Goal: Task Accomplishment & Management: Use online tool/utility

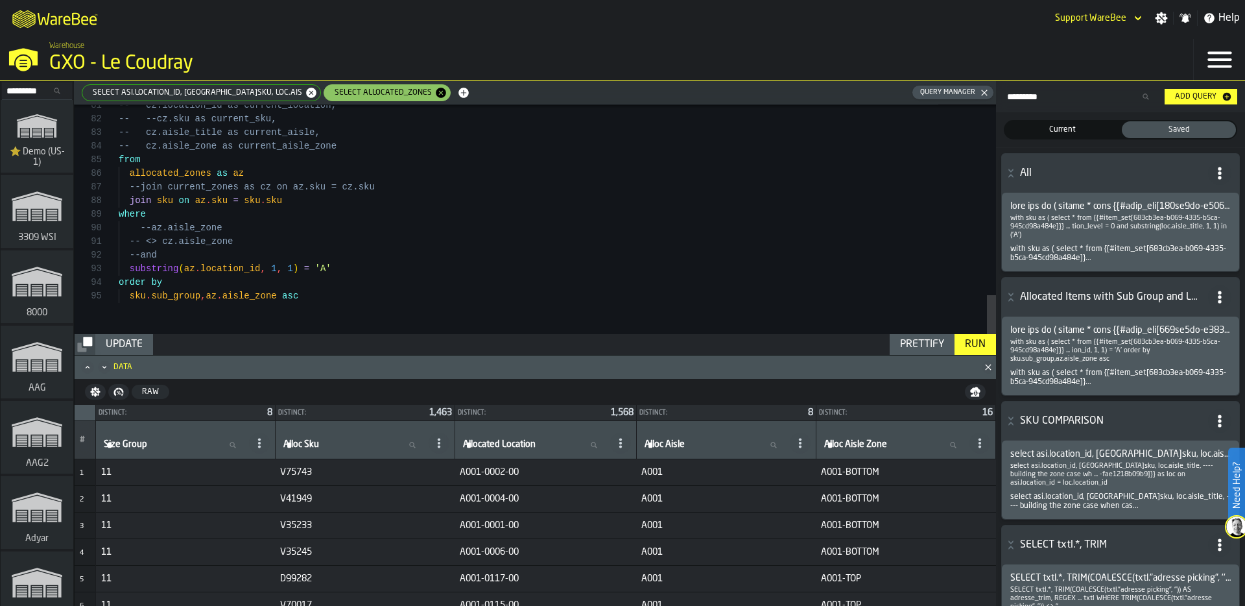
scroll to position [123, 0]
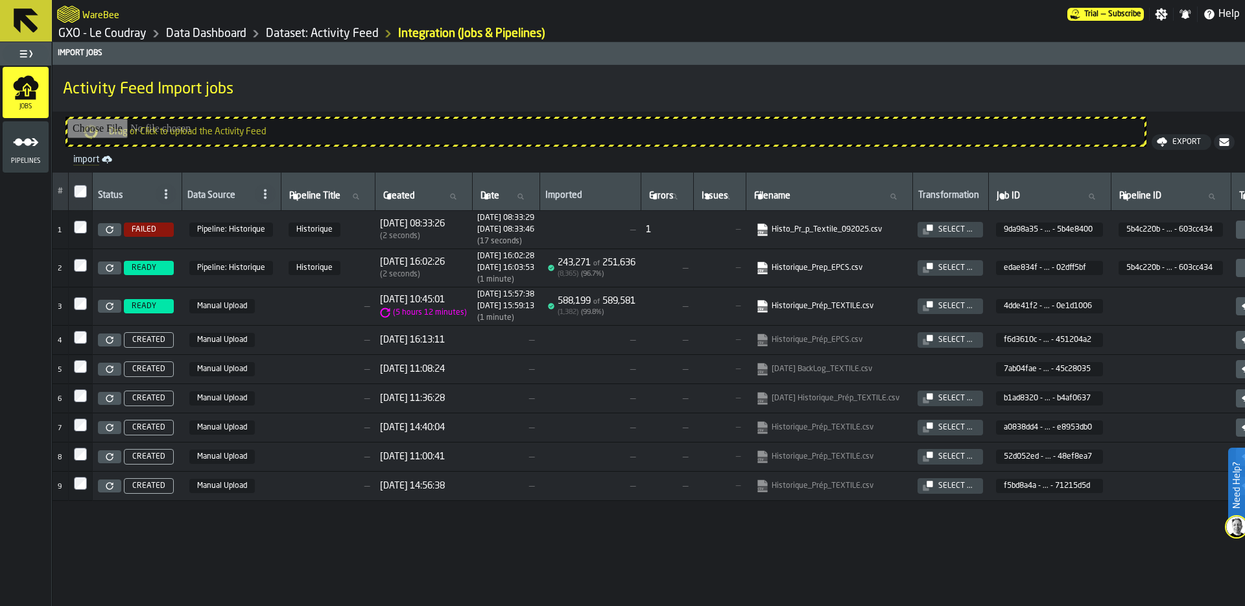
click at [128, 39] on link "GXO - Le Coudray" at bounding box center [102, 34] width 88 height 14
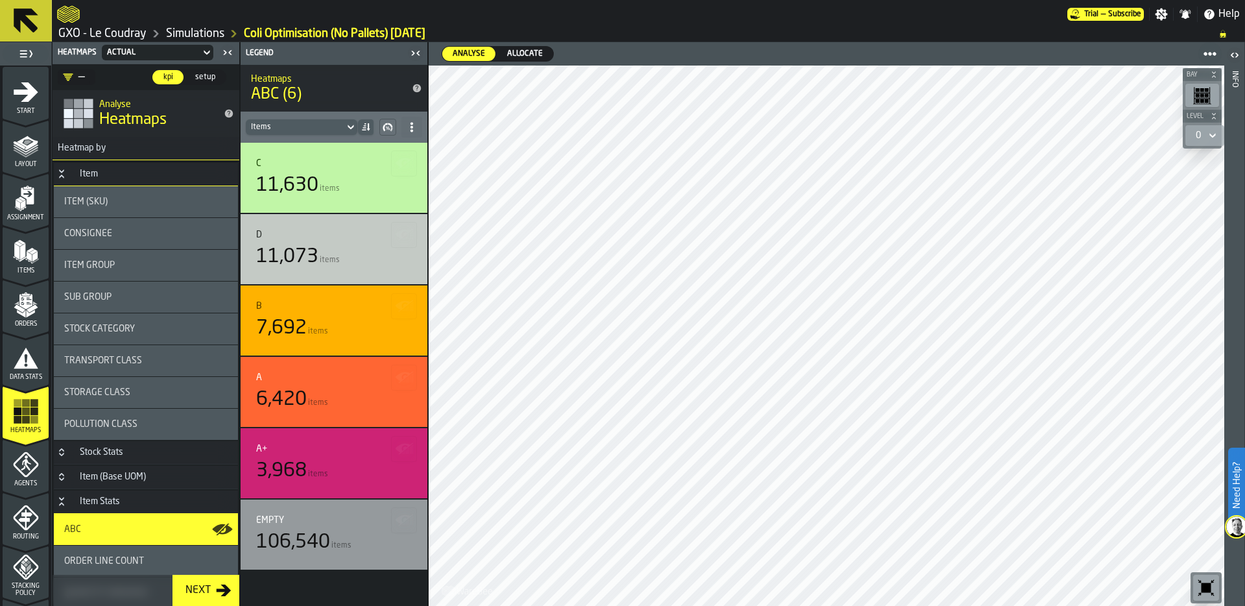
scroll to position [268, 0]
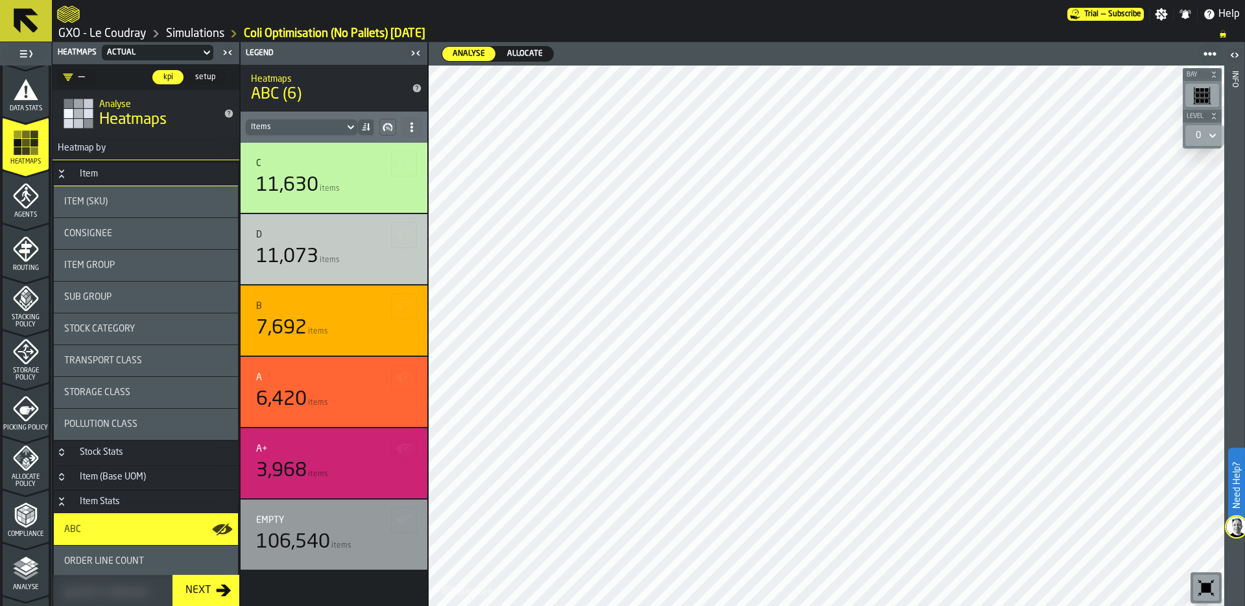
click at [215, 29] on link "Simulations" at bounding box center [195, 34] width 58 height 14
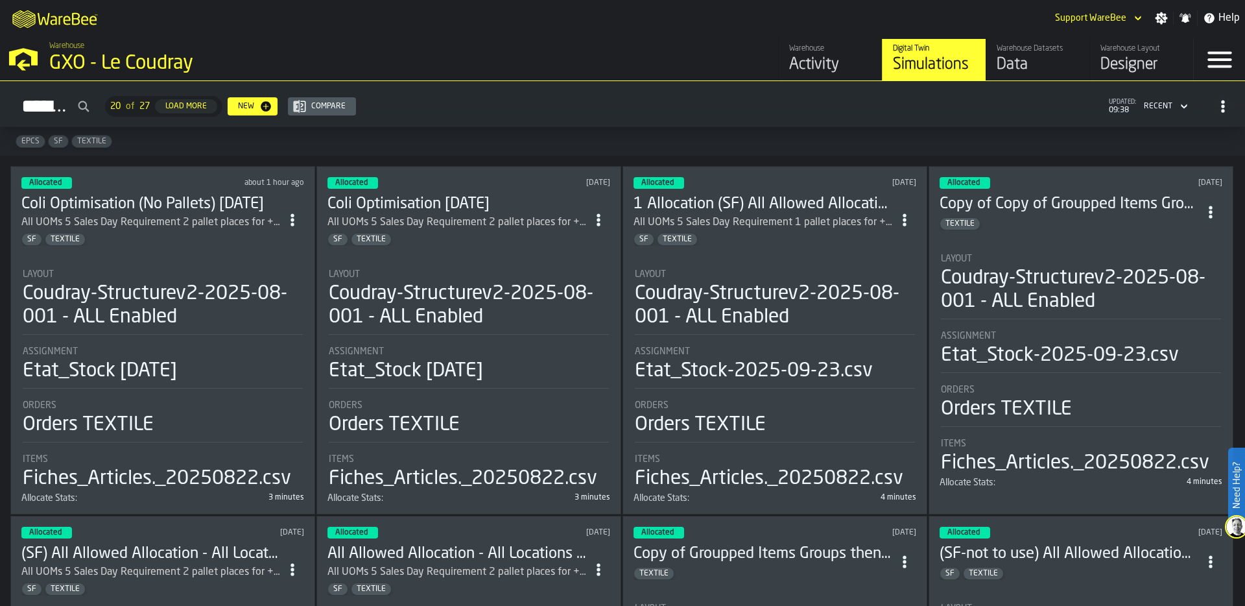
click at [202, 240] on div "SF TEXTILE" at bounding box center [150, 239] width 259 height 13
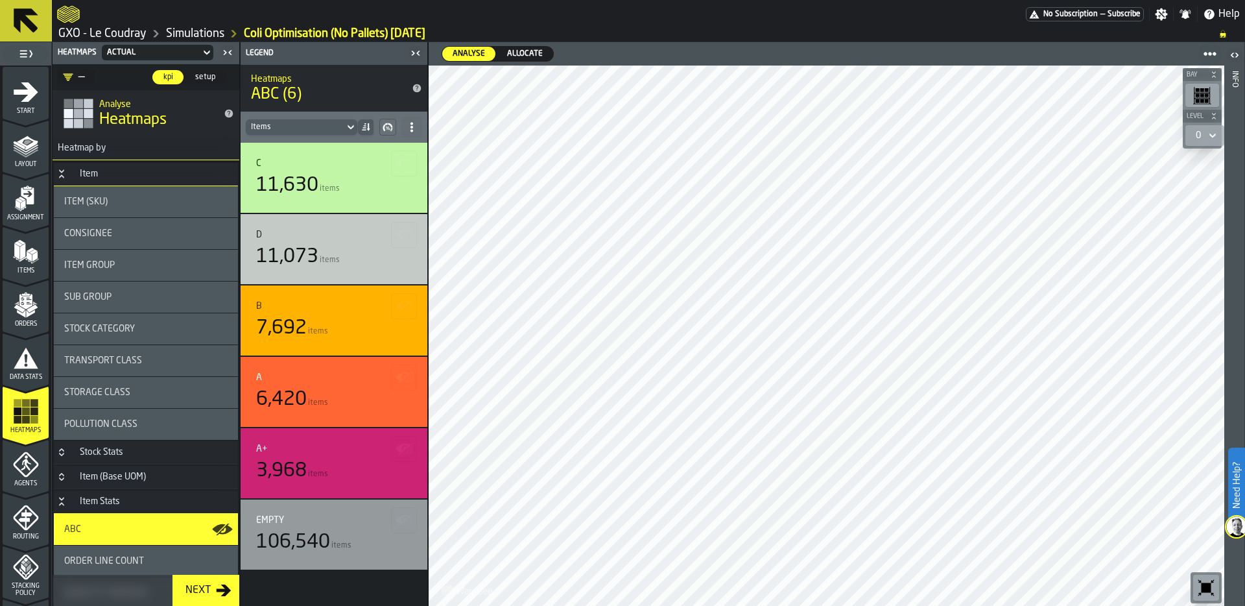
click at [516, 56] on span "Allocate" at bounding box center [525, 54] width 46 height 12
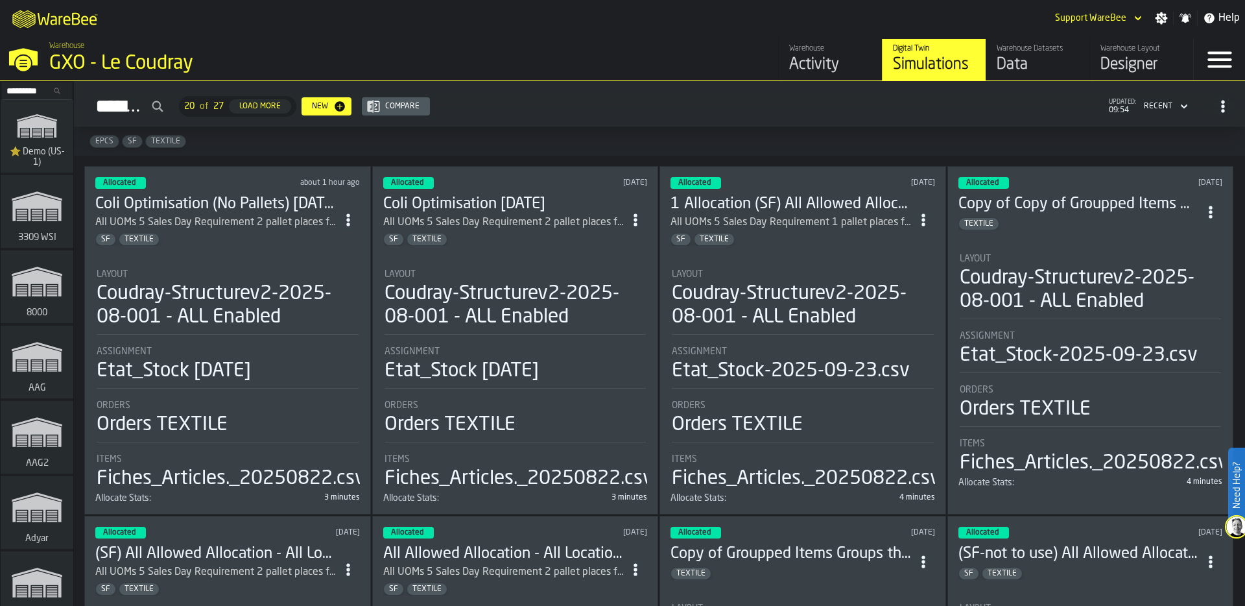
click at [234, 272] on div "Layout" at bounding box center [228, 274] width 262 height 10
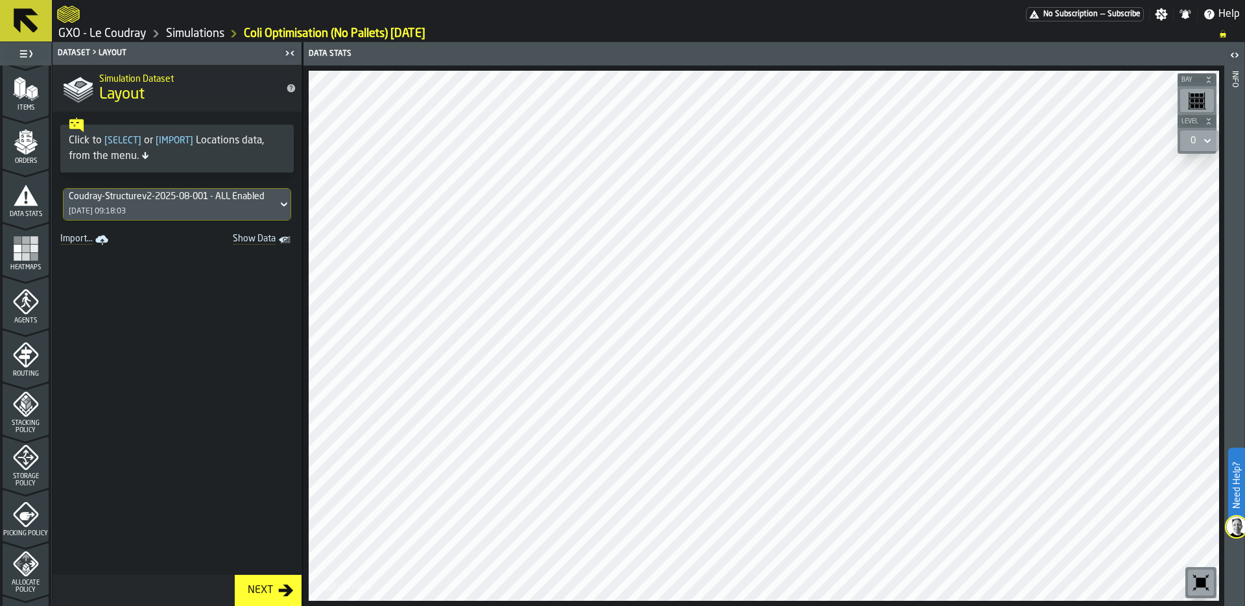
scroll to position [340, 0]
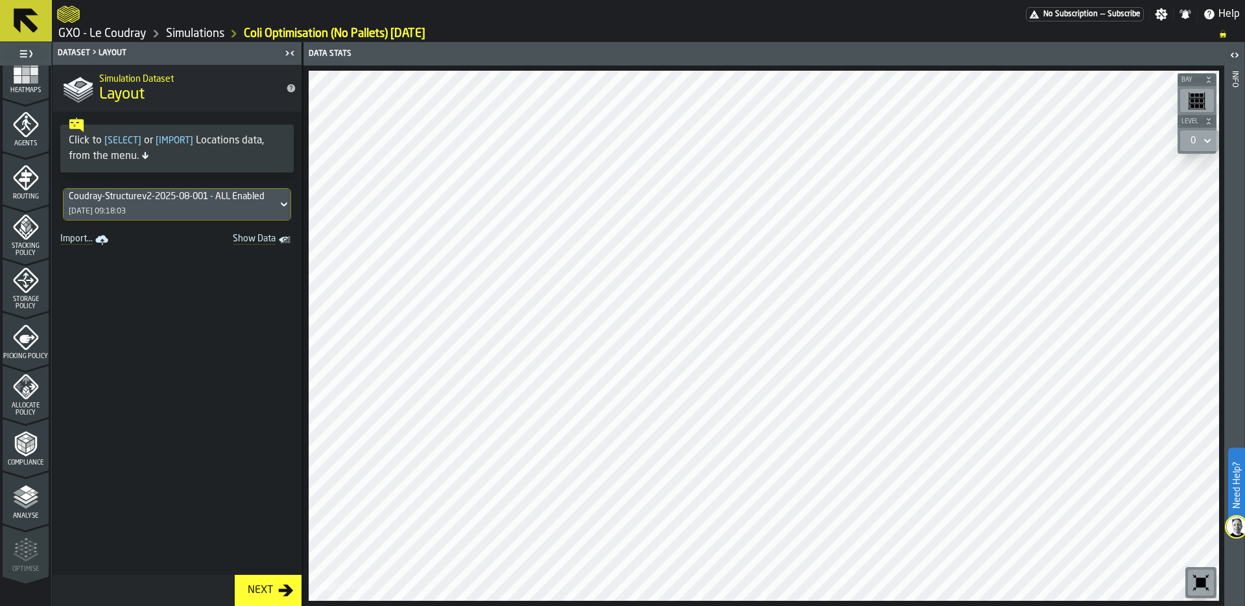
click at [23, 398] on icon "menu Allocate Policy" at bounding box center [25, 386] width 25 height 25
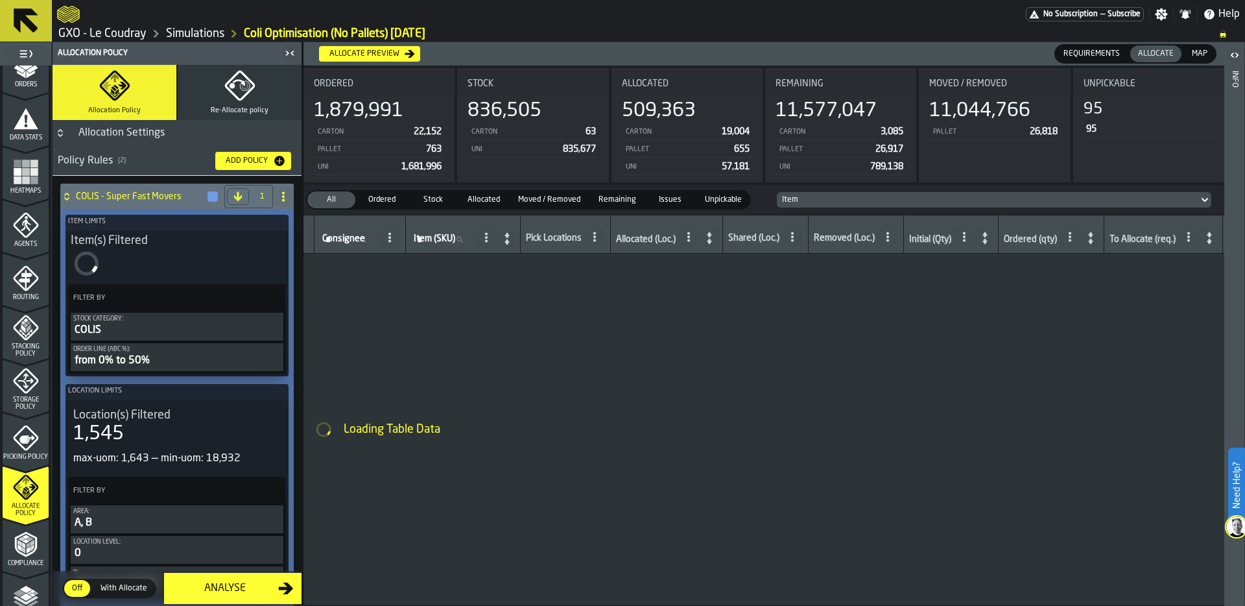
scroll to position [162, 0]
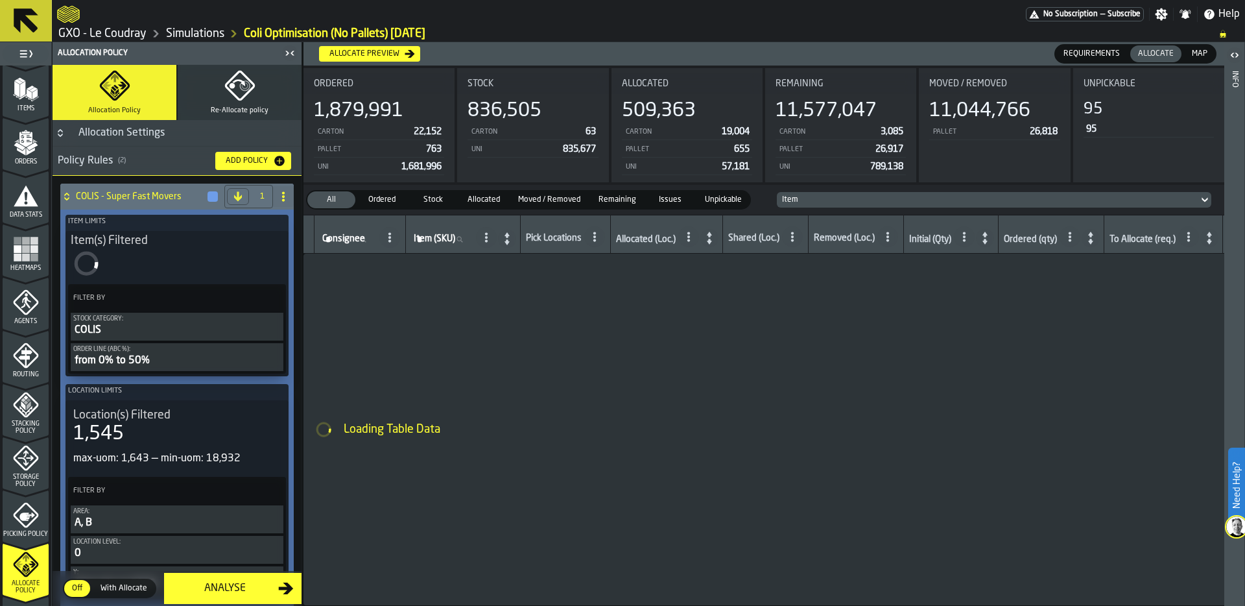
click at [23, 234] on div "Heatmaps" at bounding box center [26, 249] width 46 height 43
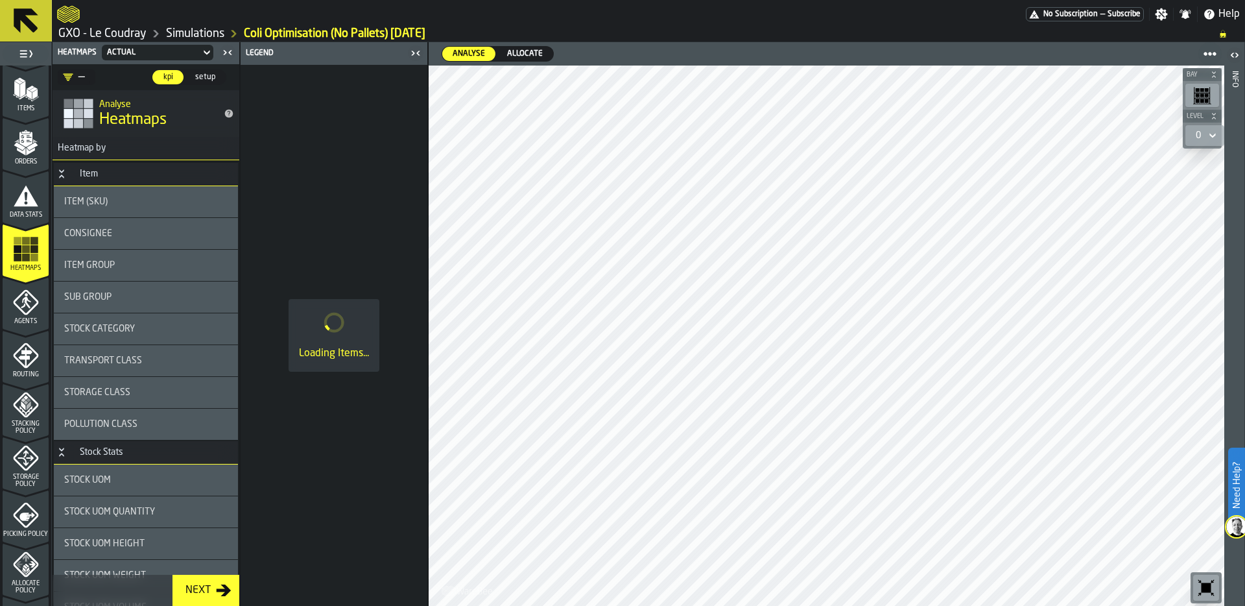
click at [532, 53] on span "Allocate" at bounding box center [525, 54] width 46 height 12
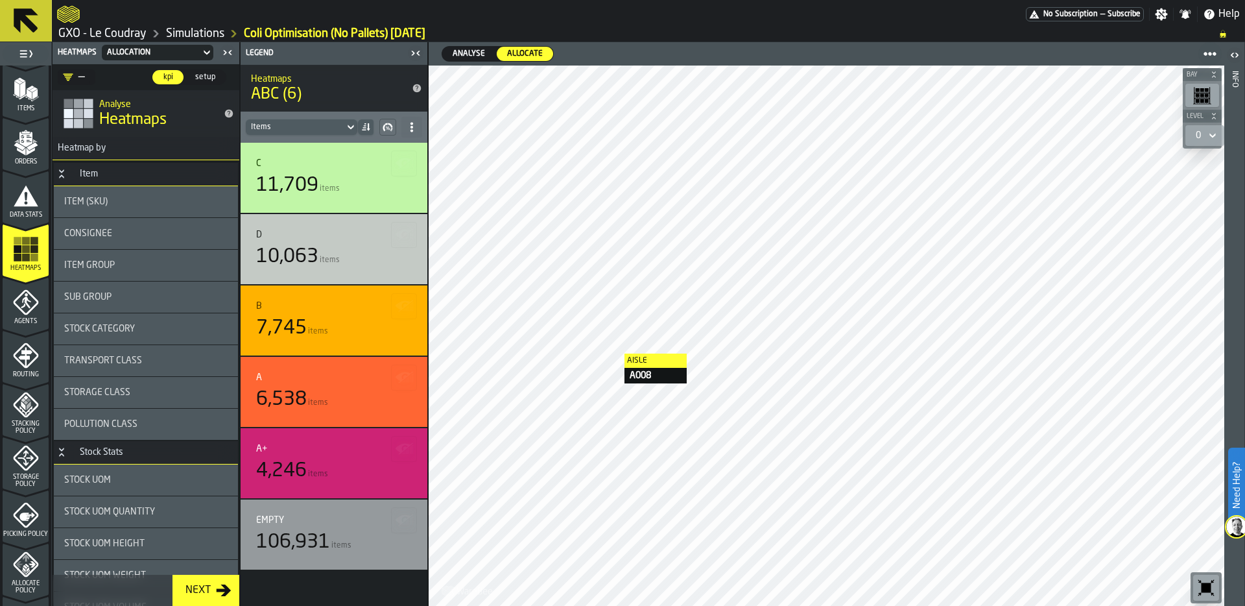
click at [611, 352] on div at bounding box center [827, 336] width 796 height 540
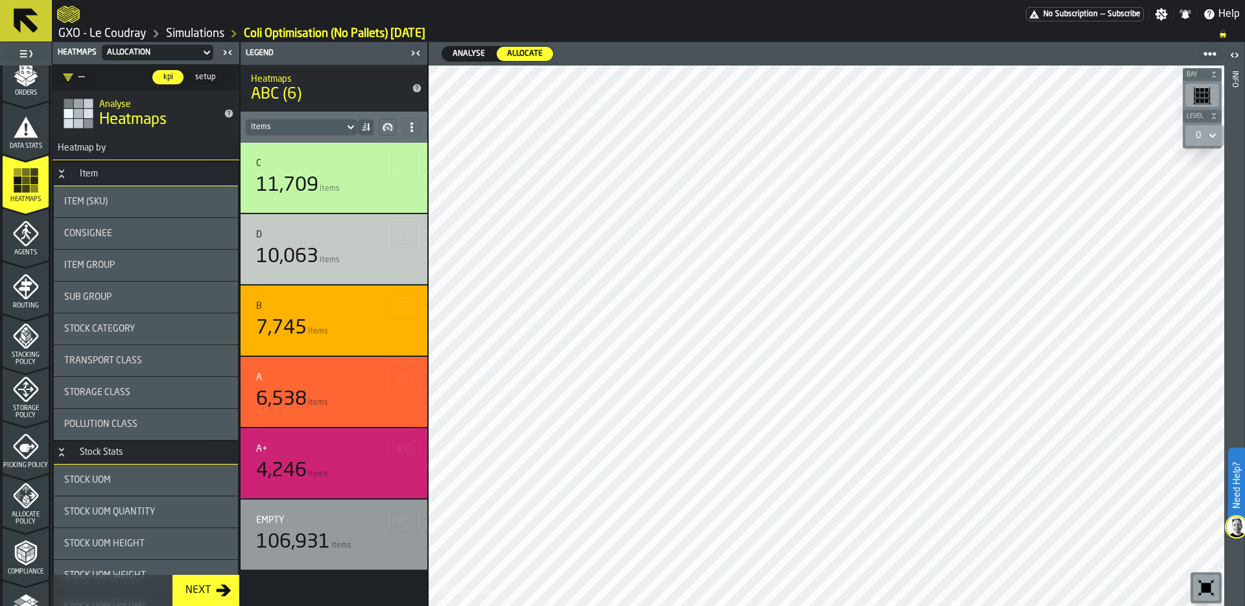
scroll to position [235, 0]
click at [109, 292] on span "Sub Group" at bounding box center [87, 297] width 47 height 10
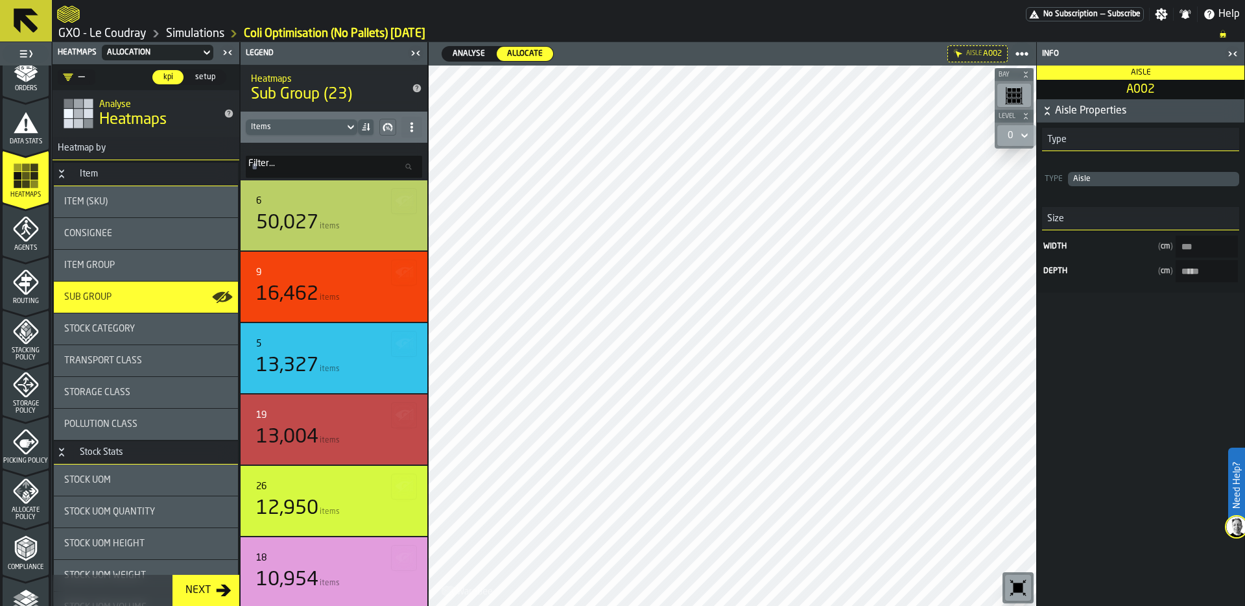
click at [1021, 579] on icon "button-toolbar-undefined" at bounding box center [1018, 587] width 21 height 21
click at [1014, 586] on icon "button-toolbar-undefined" at bounding box center [1019, 588] width 10 height 10
click at [1017, 582] on icon "button-toolbar-undefined" at bounding box center [1018, 587] width 21 height 21
click at [1023, 582] on icon "button-toolbar-undefined" at bounding box center [1018, 587] width 21 height 21
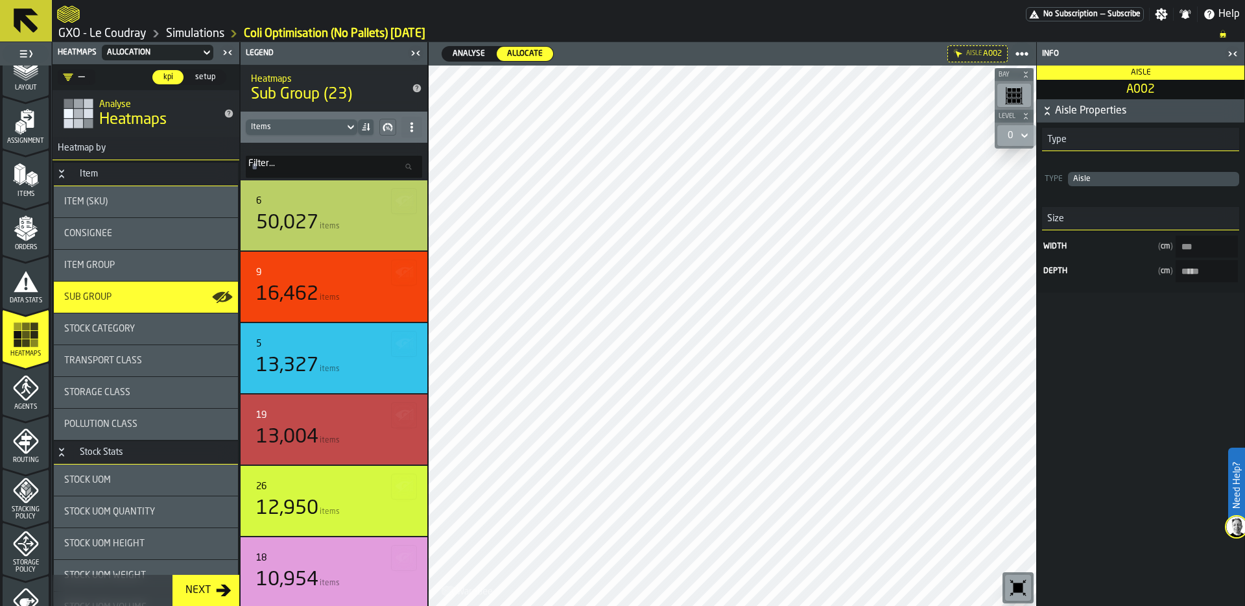
scroll to position [0, 0]
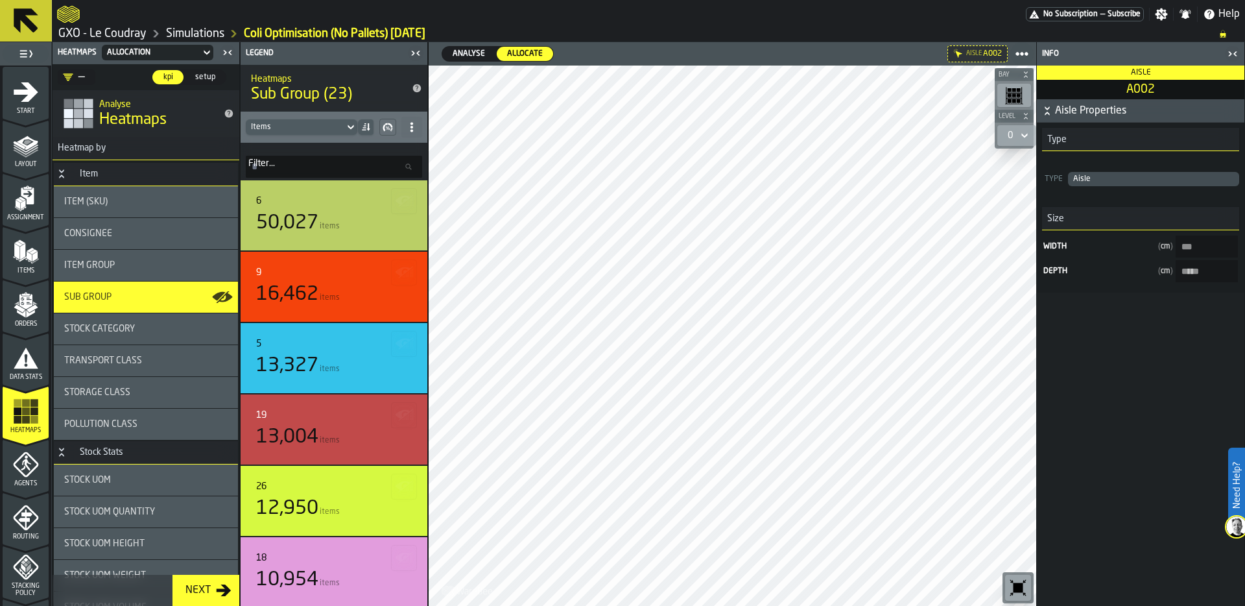
click at [20, 248] on polygon "menu Items" at bounding box center [22, 251] width 5 height 16
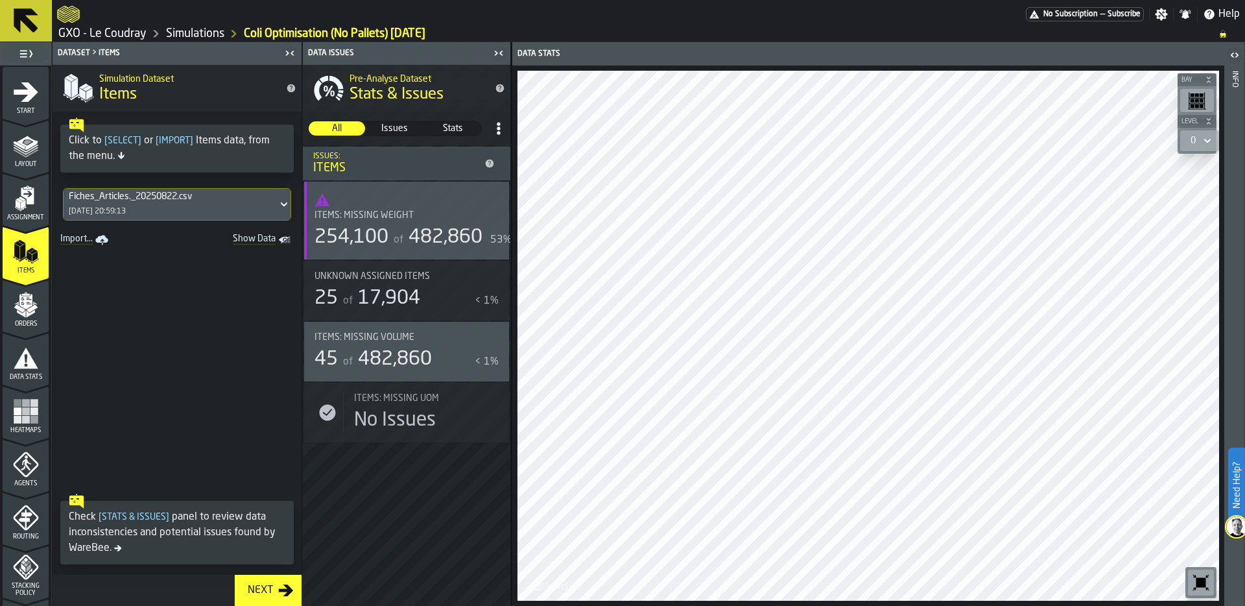
click at [0, 0] on icon "Show Data" at bounding box center [0, 0] width 0 height 0
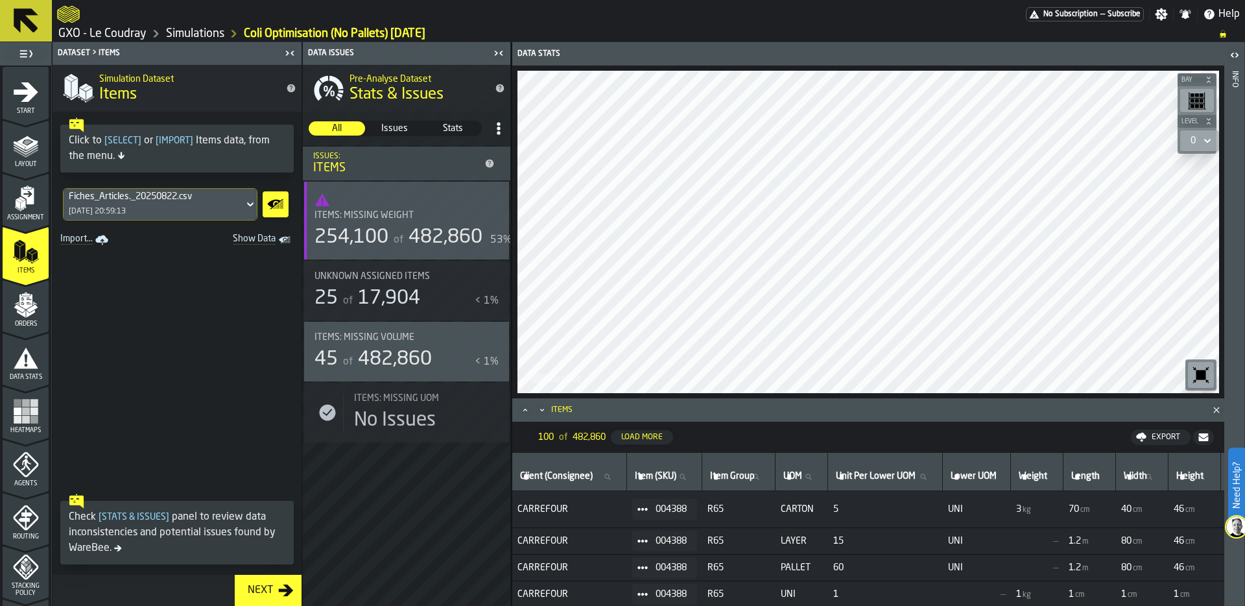
click at [1199, 374] on icon "button-toolbar-undefined" at bounding box center [1202, 375] width 10 height 10
click at [30, 300] on icon "menu Orders" at bounding box center [26, 305] width 26 height 26
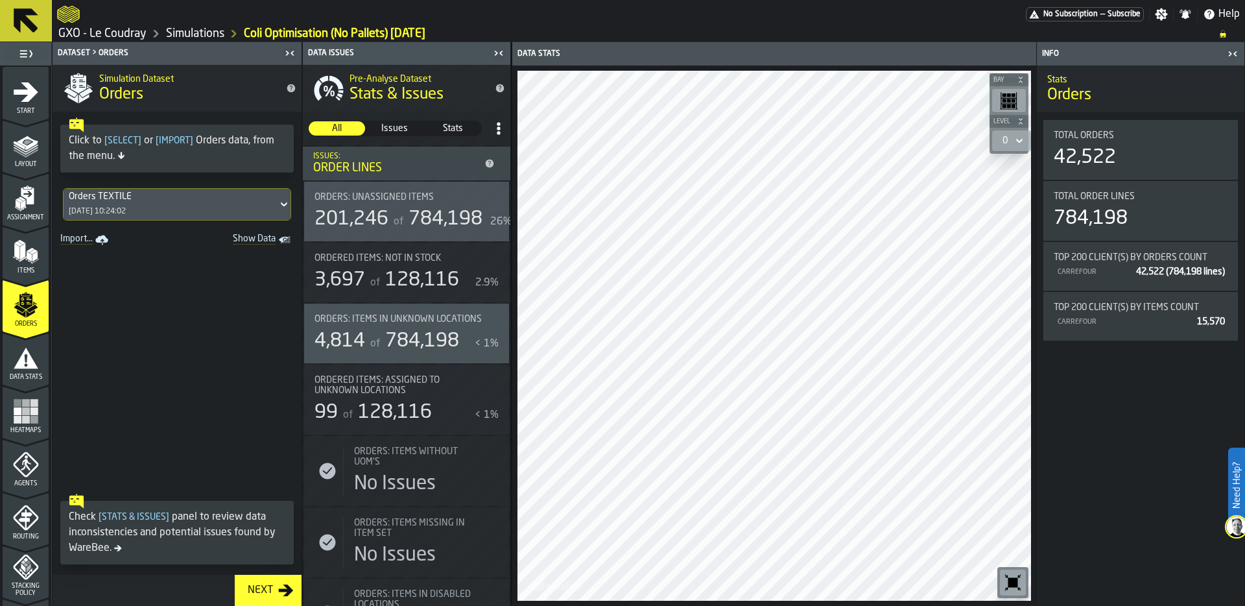
click at [0, 0] on polygon "Show Data" at bounding box center [0, 0] width 0 height 0
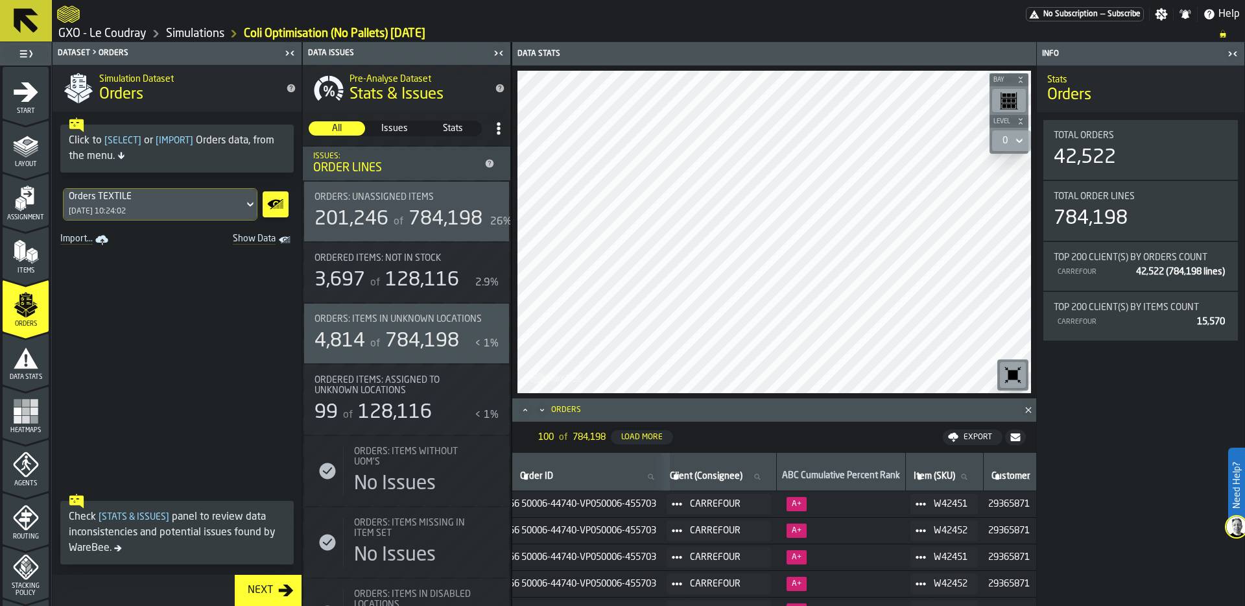
scroll to position [0, 14]
click at [676, 502] on icon at bounding box center [671, 504] width 10 height 10
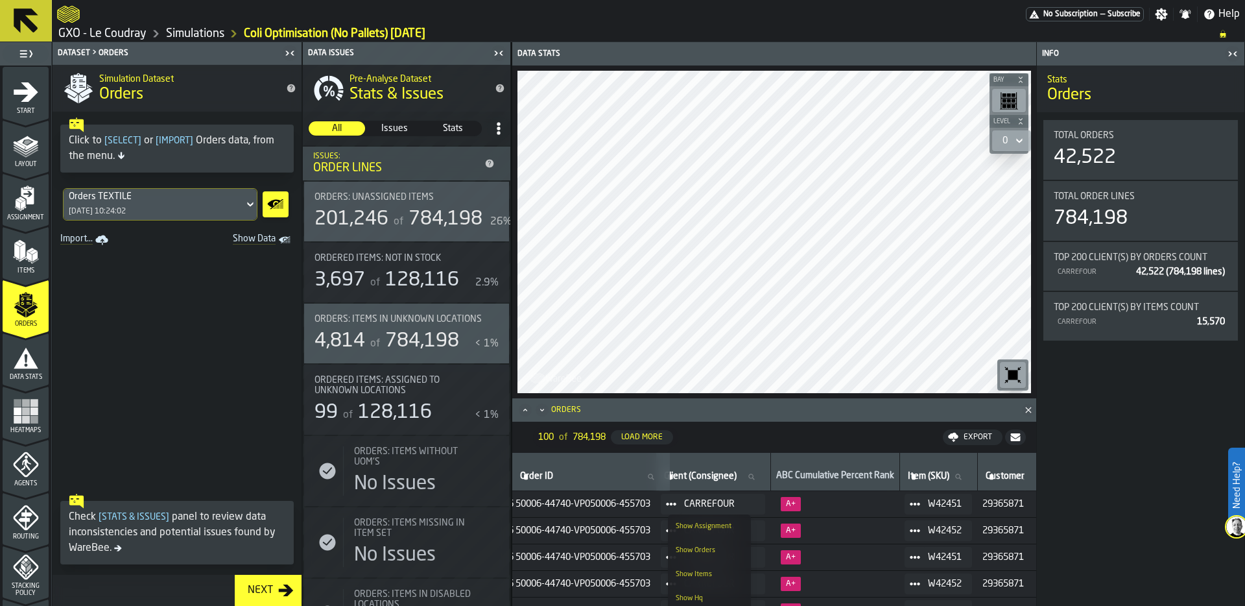
click at [704, 595] on div "Show Hq" at bounding box center [709, 598] width 67 height 8
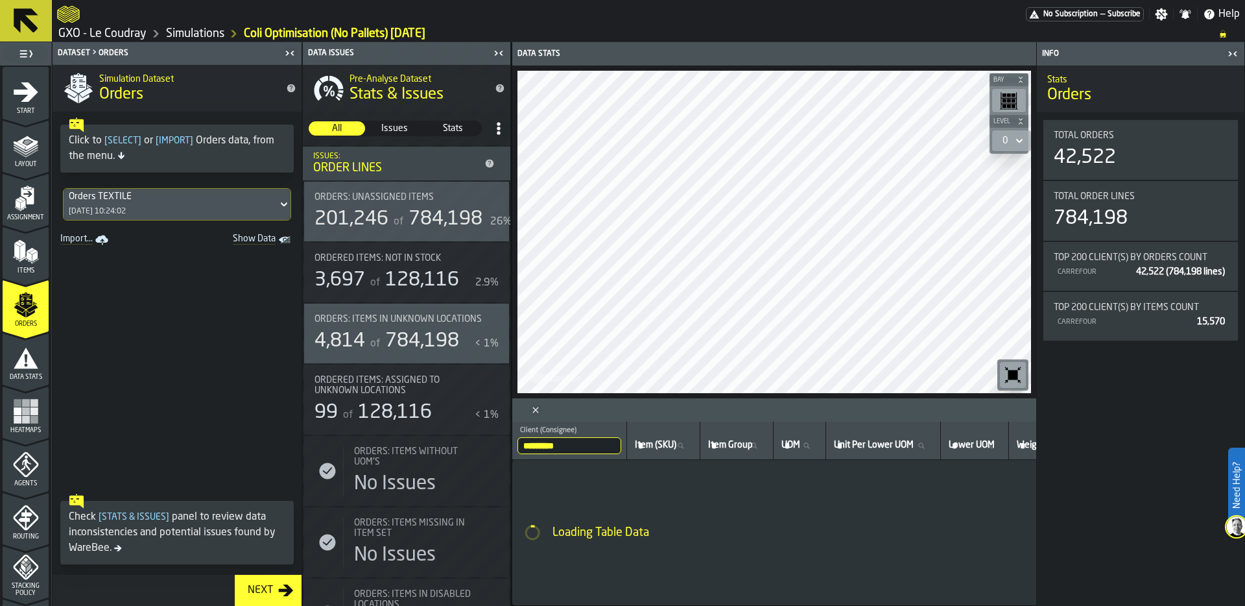
click at [496, 54] on icon "button-toggle-Close me" at bounding box center [495, 53] width 3 height 5
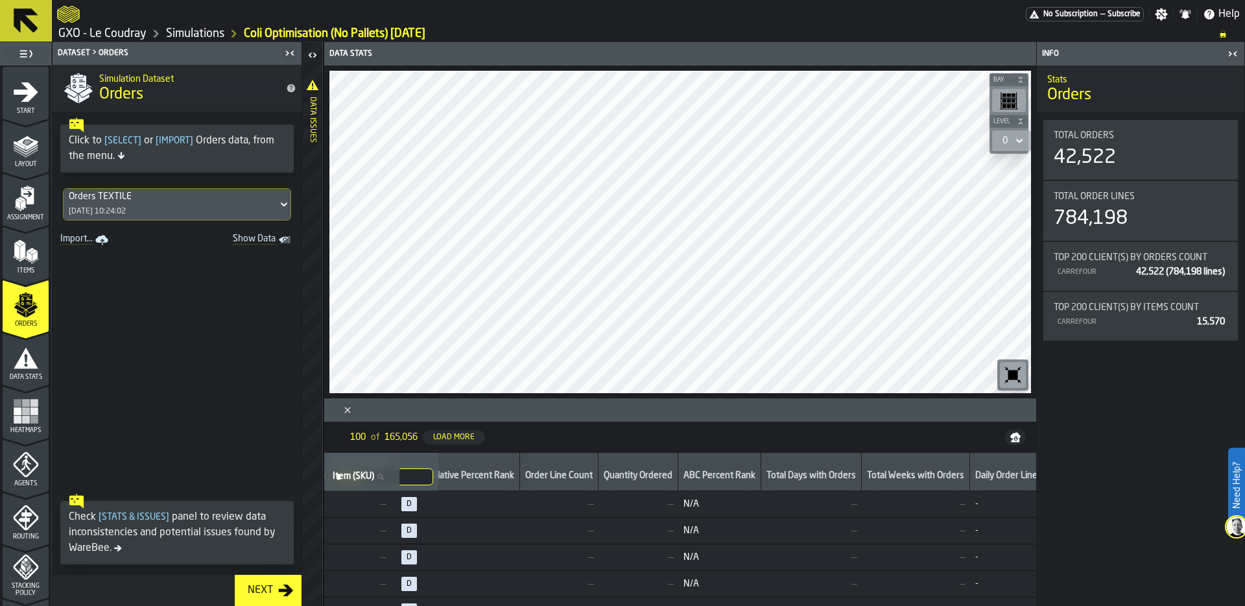
scroll to position [0, 1817]
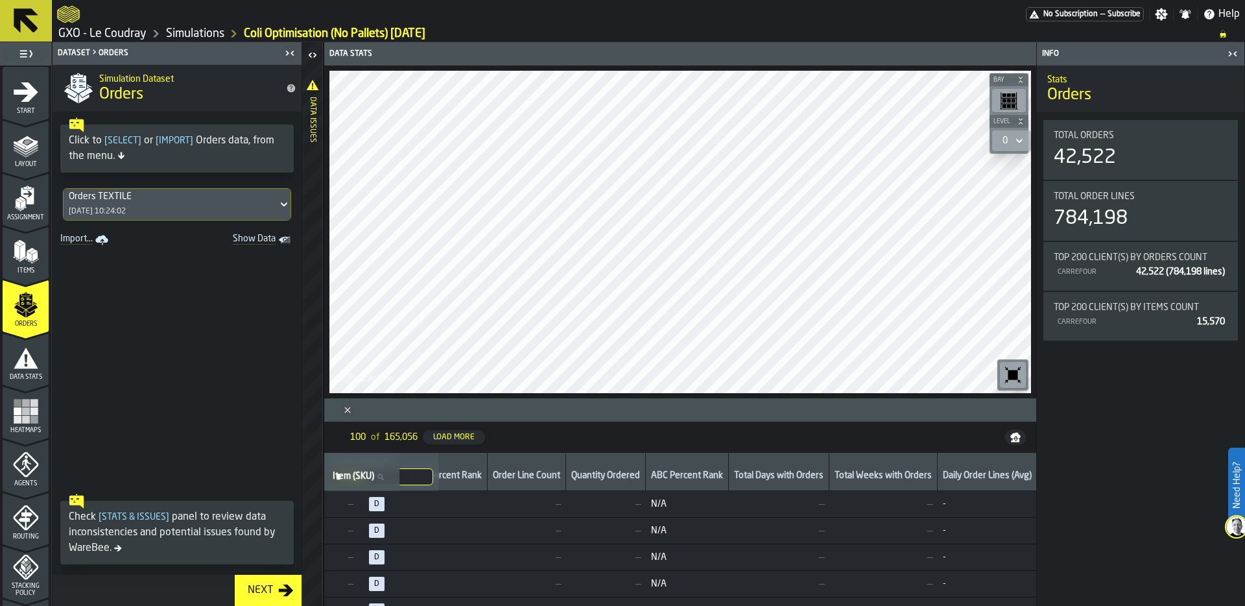
click at [1017, 438] on icon "button-" at bounding box center [1015, 437] width 10 height 10
click at [466, 435] on div "Load More" at bounding box center [454, 437] width 52 height 9
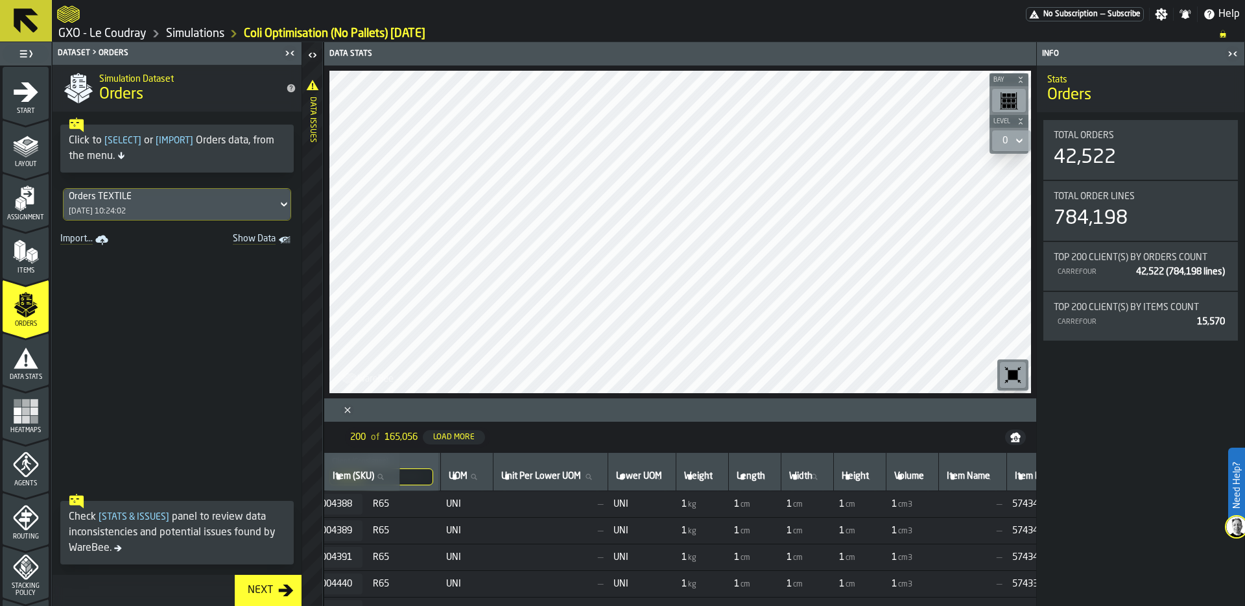
scroll to position [0, 146]
click at [19, 418] on rect "menu Heatmaps" at bounding box center [18, 419] width 8 height 8
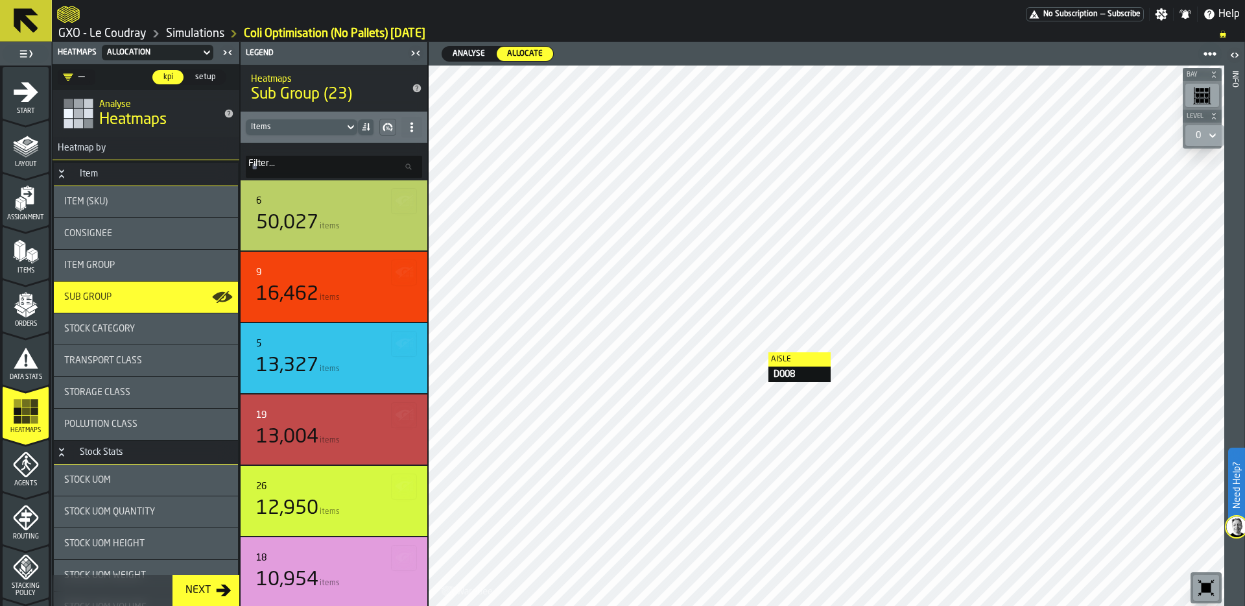
click at [756, 352] on div at bounding box center [827, 336] width 796 height 540
click at [1210, 54] on circle at bounding box center [1210, 53] width 5 height 5
click at [1189, 80] on span "Export PNG" at bounding box center [1173, 81] width 53 height 16
click at [1206, 50] on icon at bounding box center [1210, 53] width 13 height 13
click at [1170, 81] on span "Export PNG" at bounding box center [1173, 81] width 53 height 16
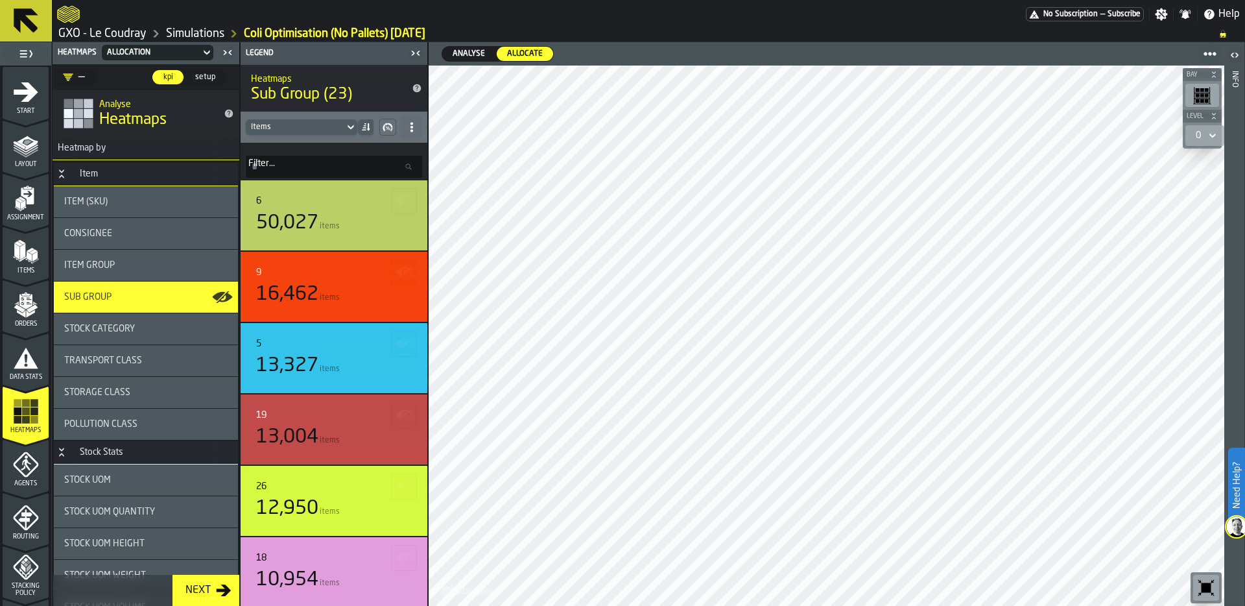
click at [226, 58] on icon "button-toggle-Close me" at bounding box center [228, 53] width 16 height 16
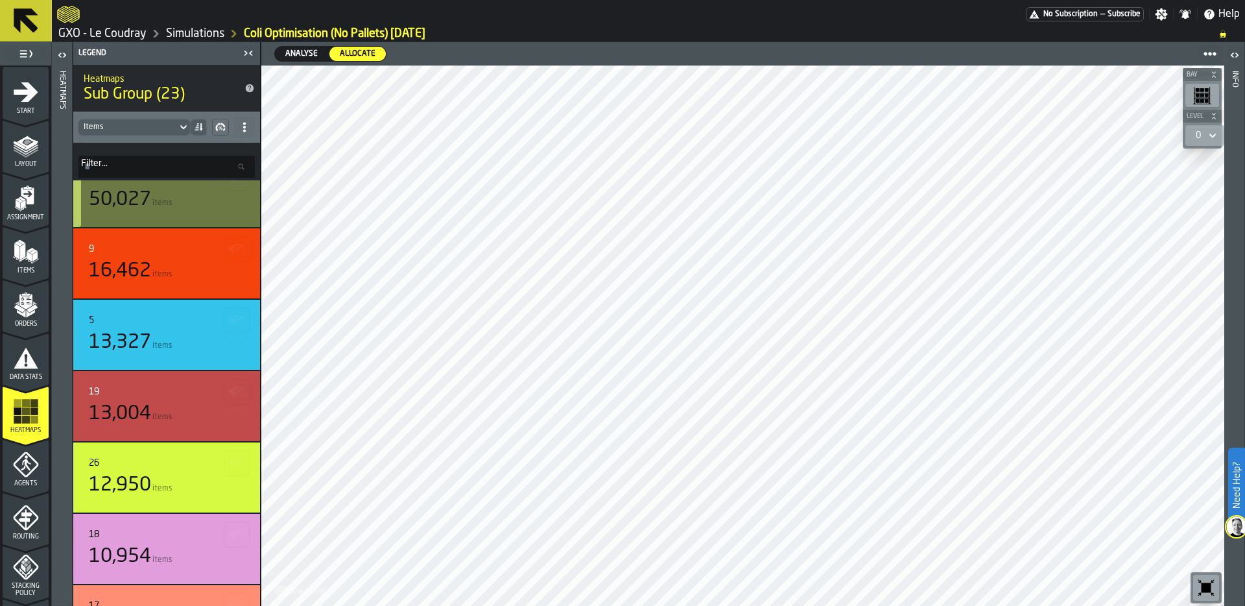
scroll to position [0, 0]
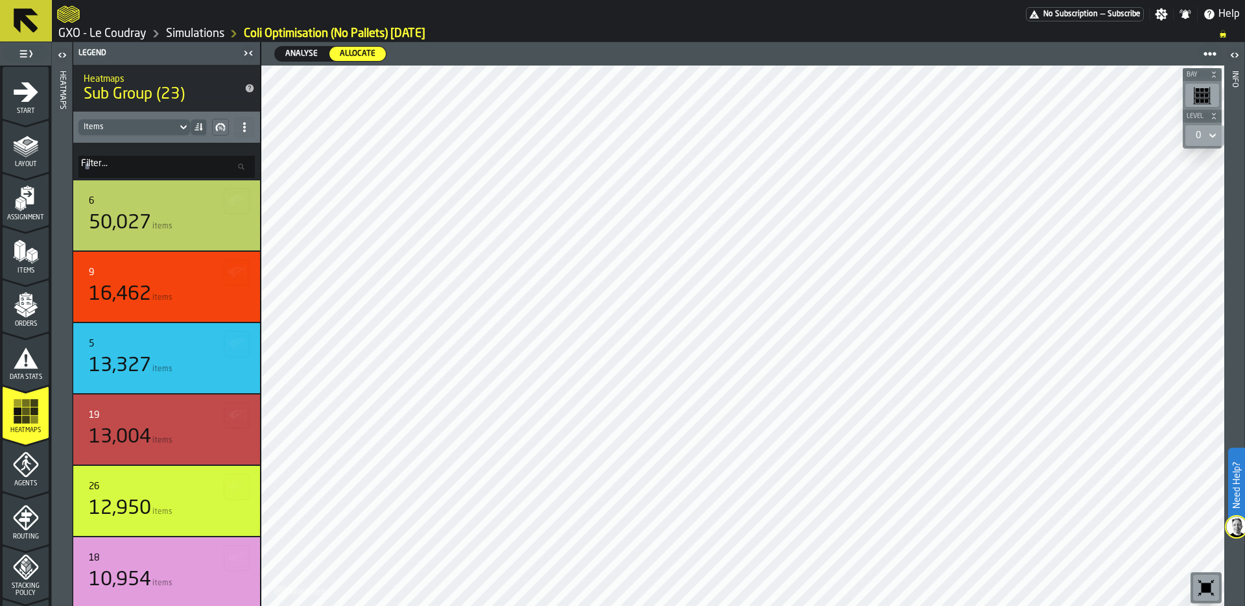
click at [154, 144] on div "Filter... Filter..." at bounding box center [166, 162] width 187 height 38
click at [181, 119] on icon at bounding box center [183, 127] width 13 height 16
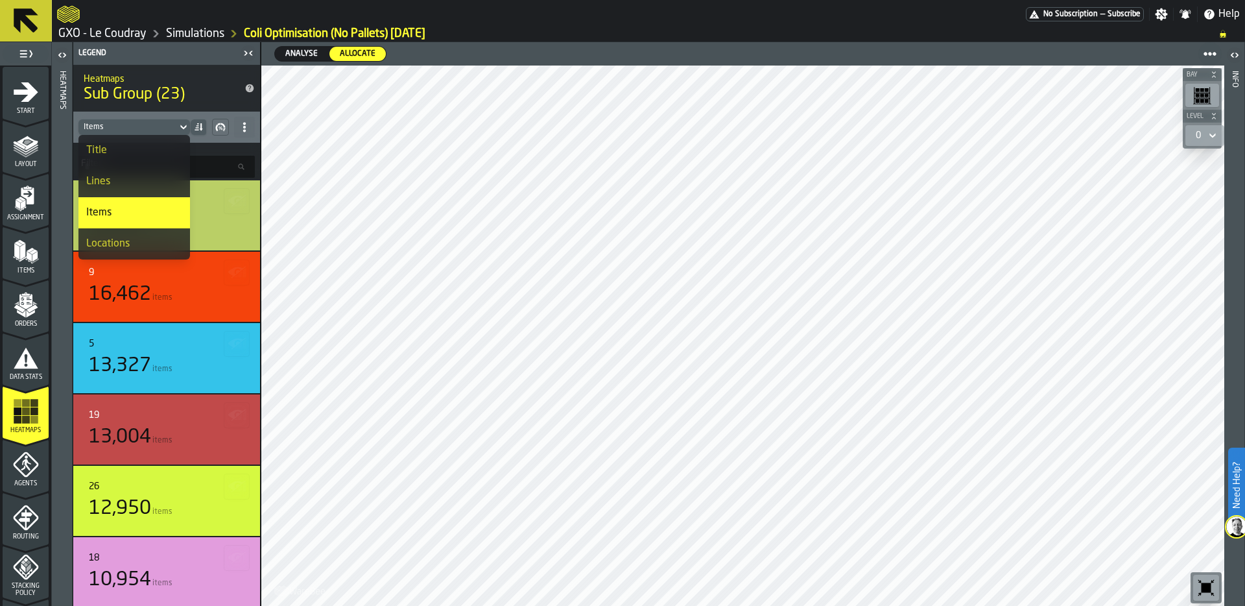
click at [152, 149] on div "Title" at bounding box center [134, 151] width 96 height 16
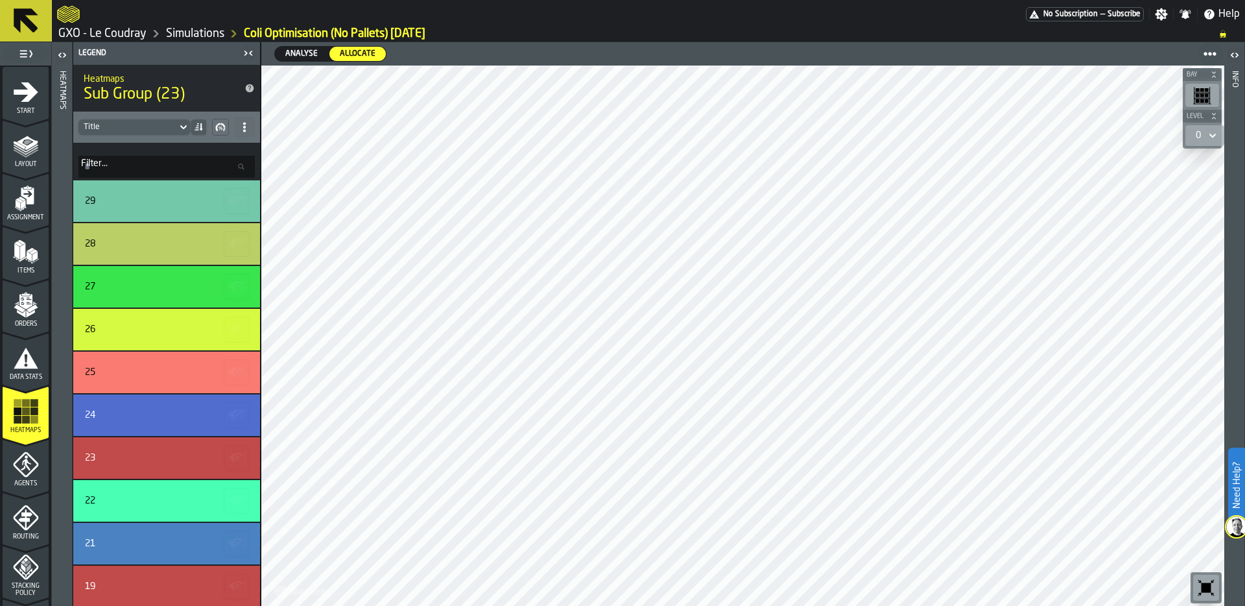
click at [198, 123] on icon at bounding box center [197, 123] width 1 height 1
click at [160, 147] on div "Lowest" at bounding box center [165, 151] width 67 height 16
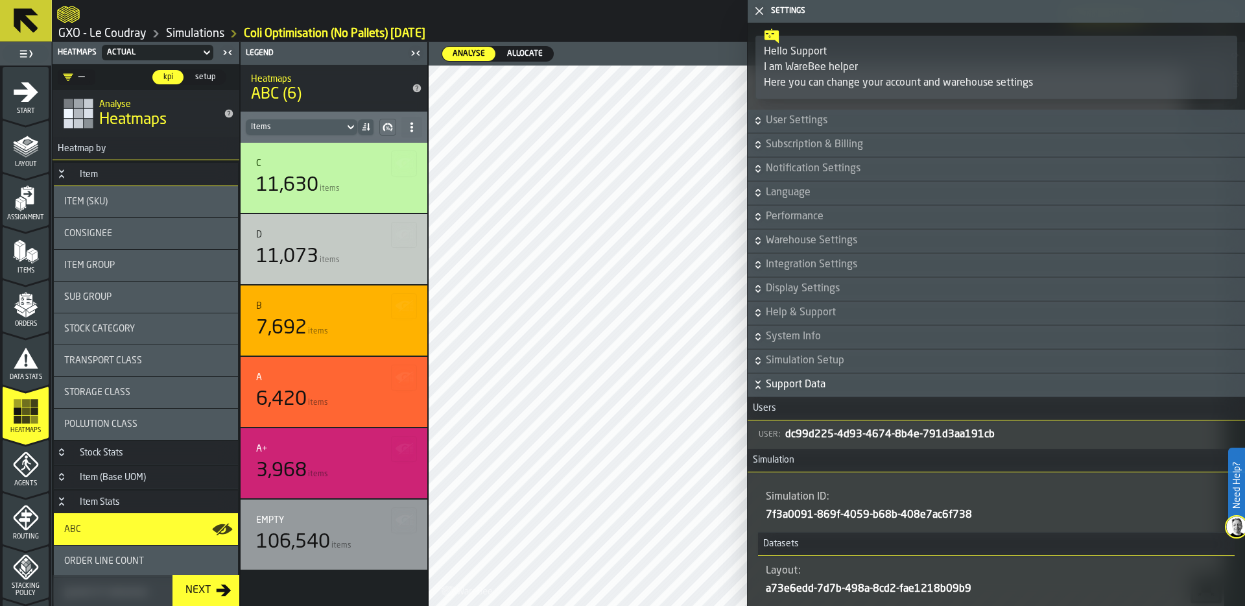
scroll to position [377, 0]
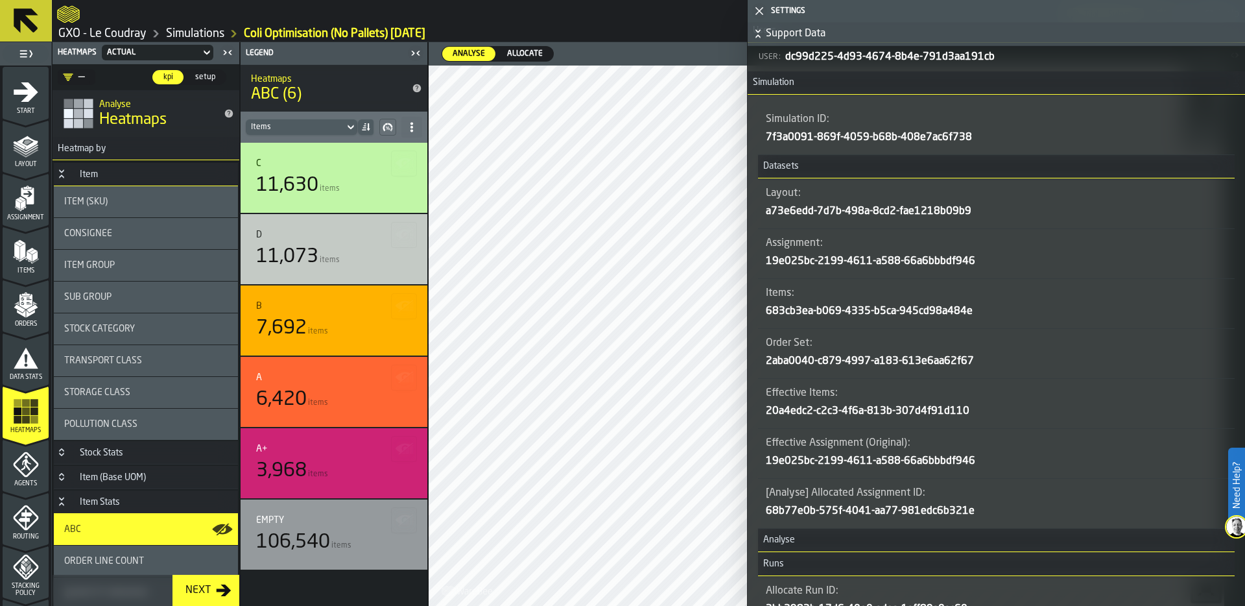
click at [761, 10] on icon "button-toggle-Close me" at bounding box center [760, 11] width 16 height 16
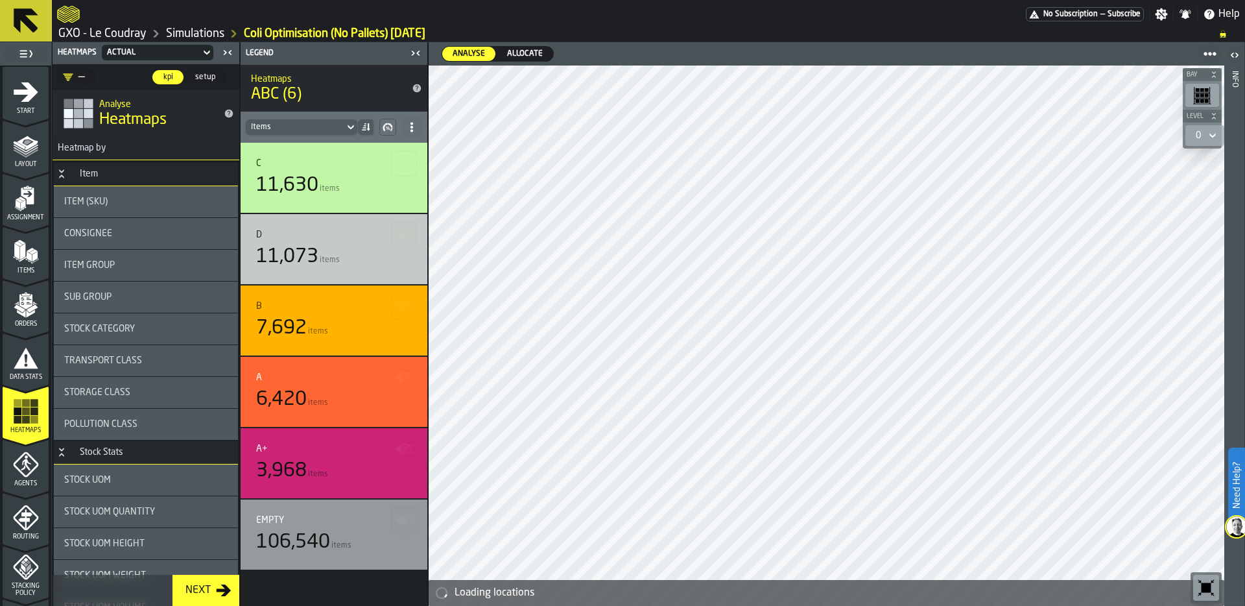
click at [1162, 16] on icon "button-toggle-Settings" at bounding box center [1162, 14] width 12 height 12
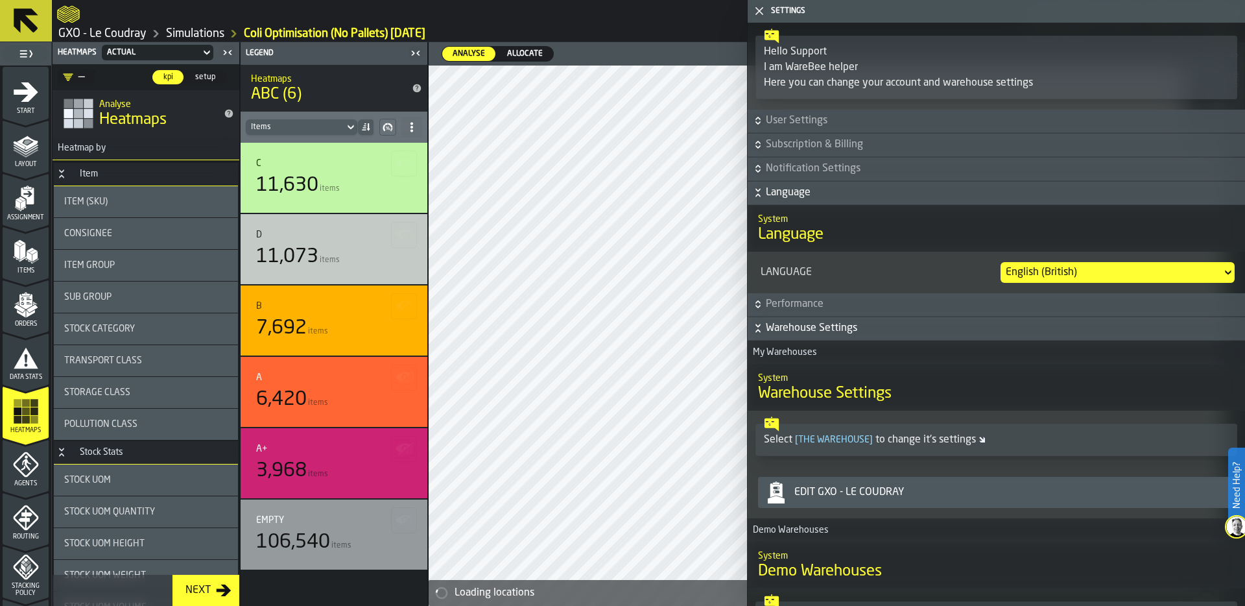
click at [928, 492] on div "Edit GXO - Le Coudray" at bounding box center [1009, 492] width 440 height 16
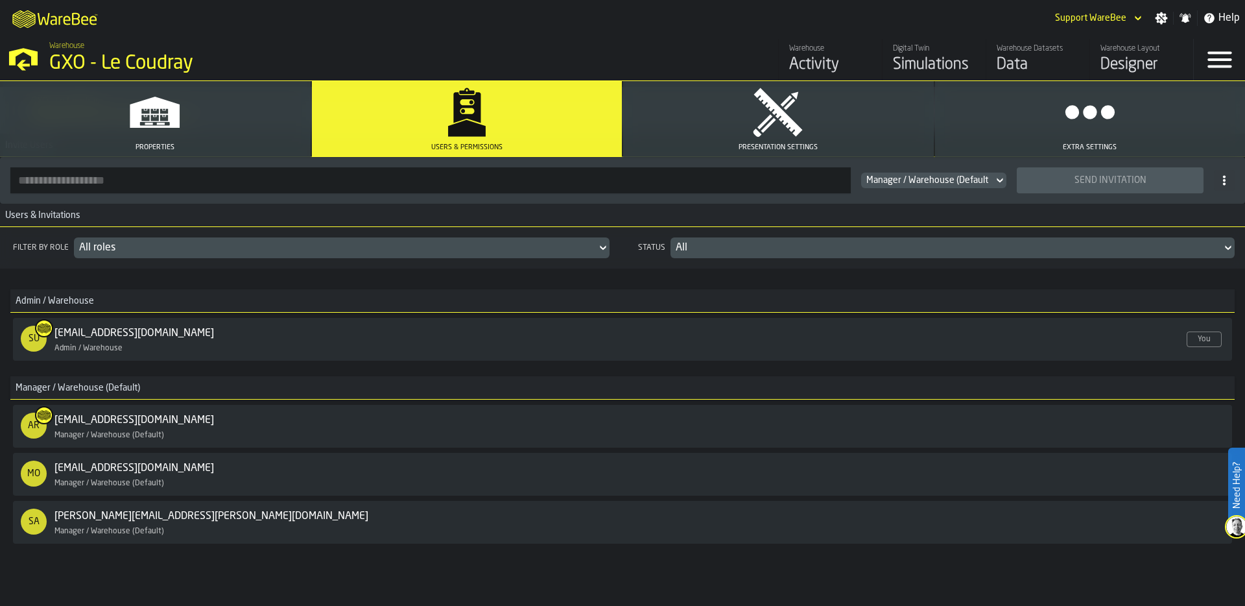
scroll to position [106, 0]
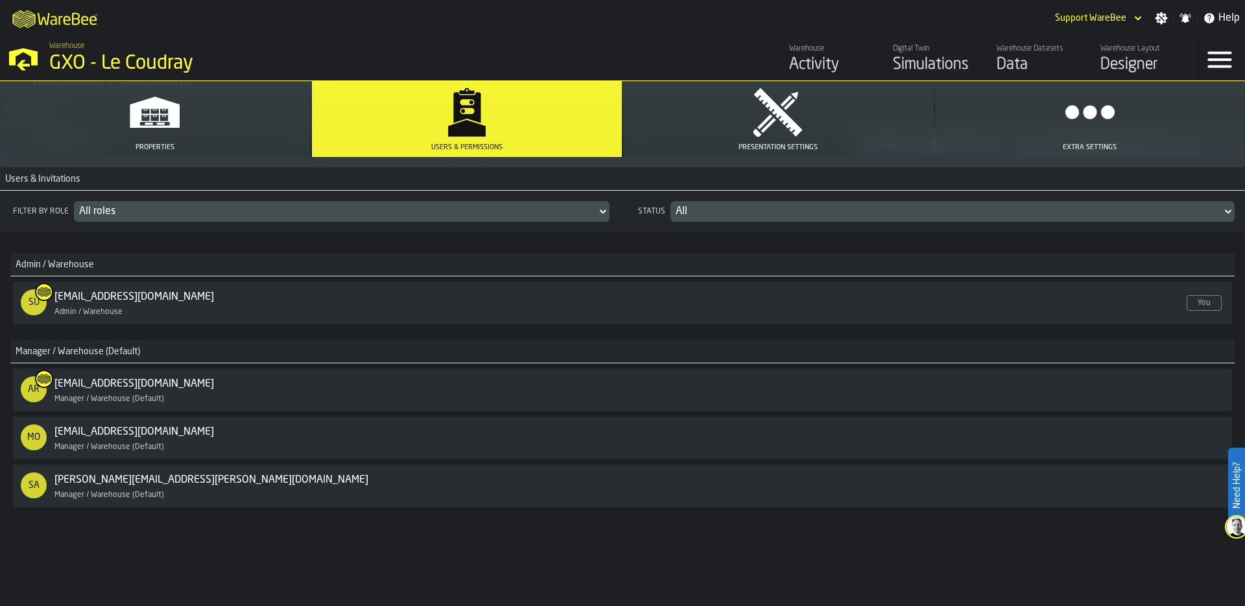
click at [1065, 437] on div "Manager / Warehouse (Default)" at bounding box center [1051, 437] width 110 height 9
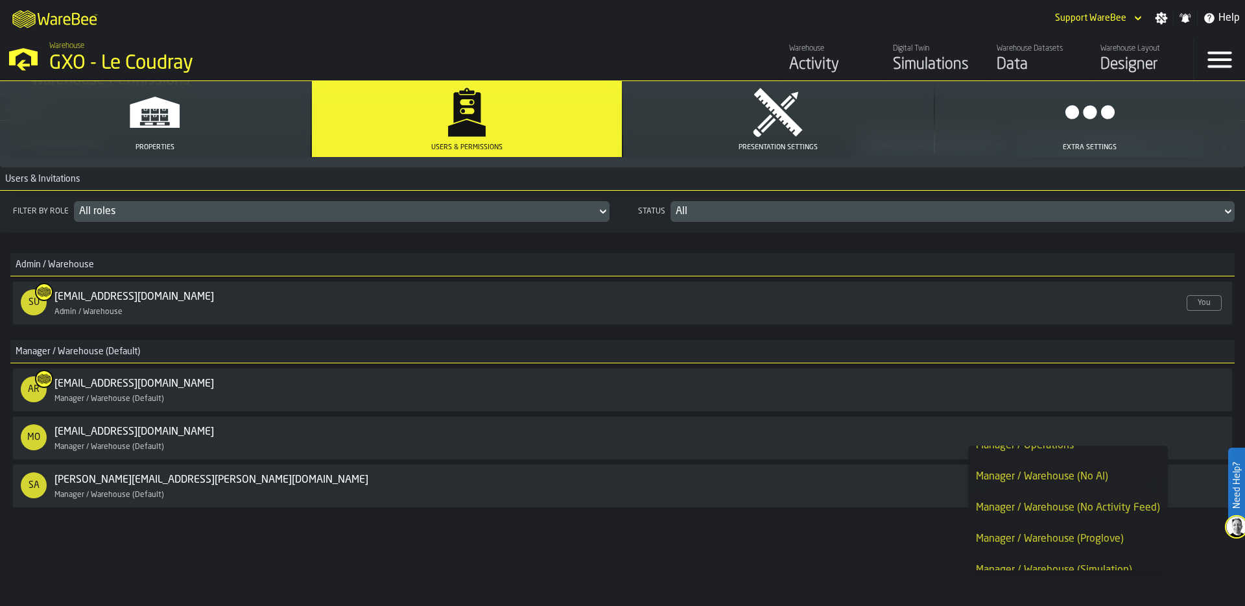
scroll to position [452, 0]
click at [1060, 507] on div "Manager / Warehouse (No Activity Feed)" at bounding box center [1068, 507] width 184 height 16
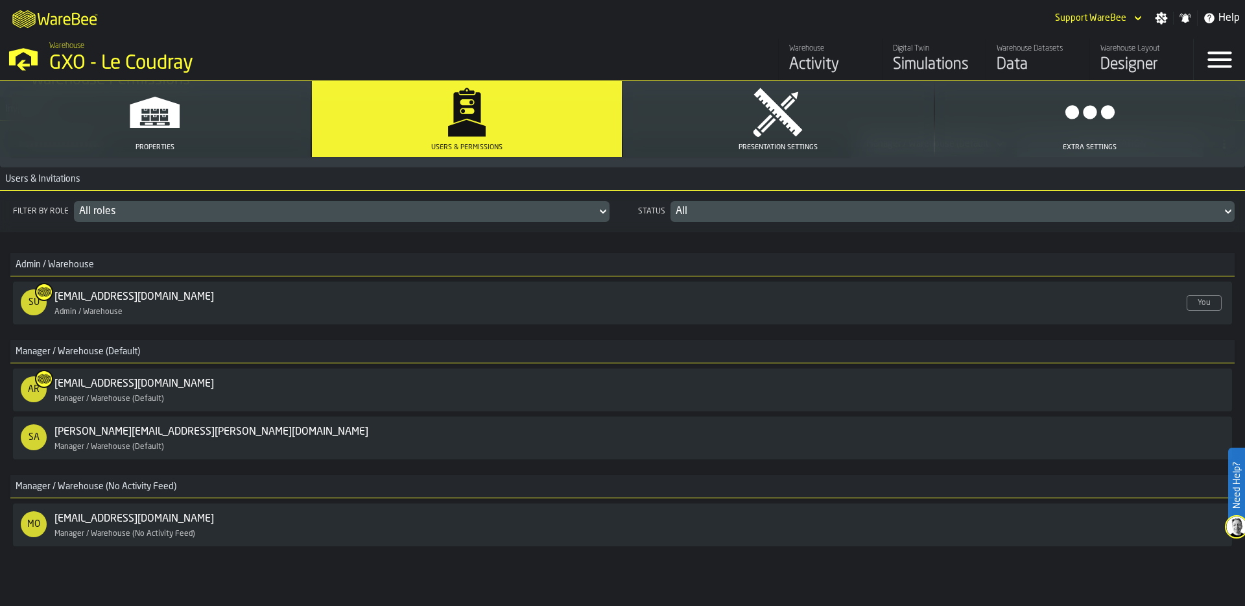
click at [637, 575] on div "Filter by role All roles Status All Admin / Warehouse SU support@warebee.com En…" at bounding box center [622, 402] width 1245 height 423
click at [1071, 437] on div "Manager / Warehouse (Default)" at bounding box center [1051, 437] width 110 height 9
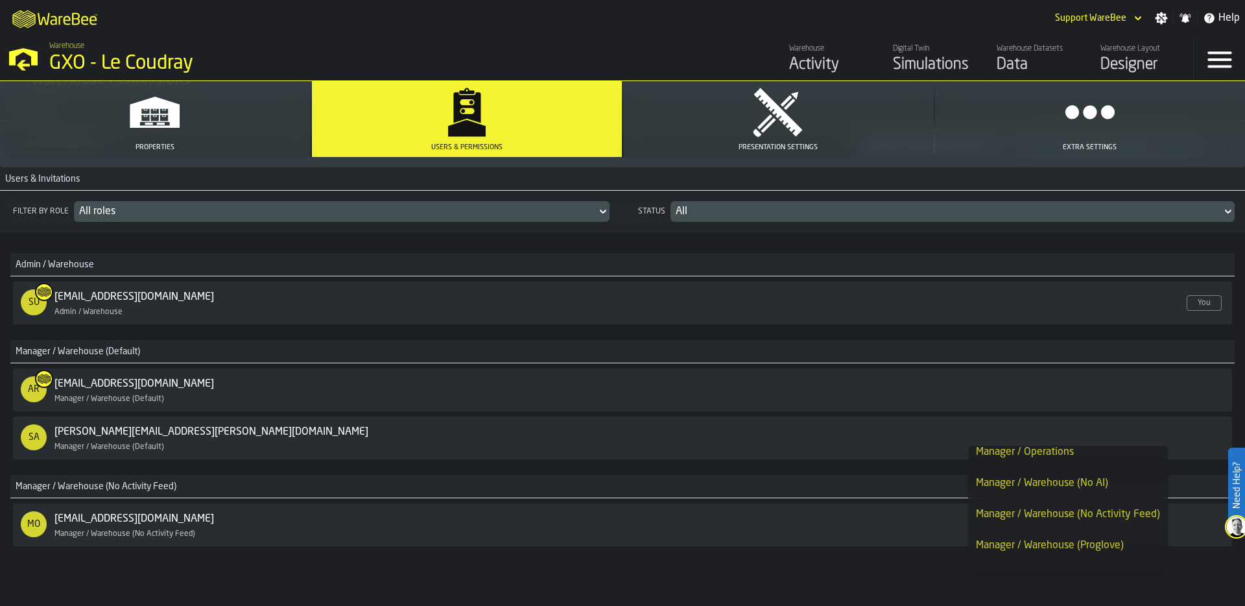
scroll to position [442, 0]
click at [1071, 516] on div "Manager / Warehouse (No Activity Feed)" at bounding box center [1068, 517] width 184 height 16
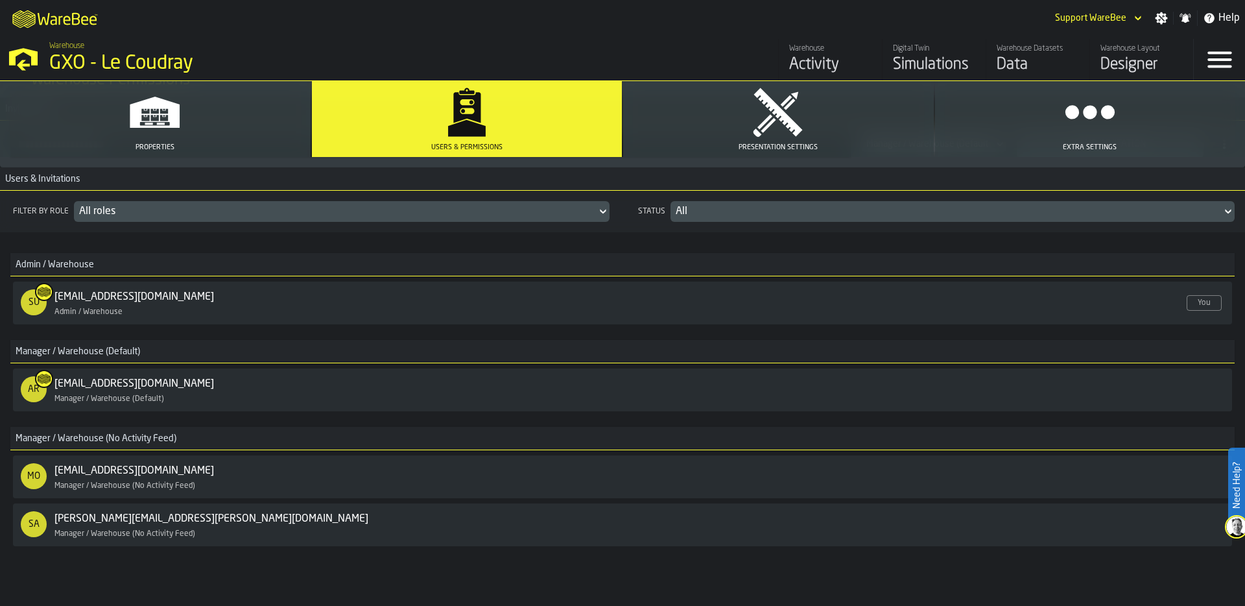
click at [202, 561] on div "Admin / Warehouse SU support@warebee.com Enabled Admin / Warehouse You Manager …" at bounding box center [622, 396] width 1245 height 329
click at [924, 52] on div "Digital Twin" at bounding box center [934, 48] width 82 height 9
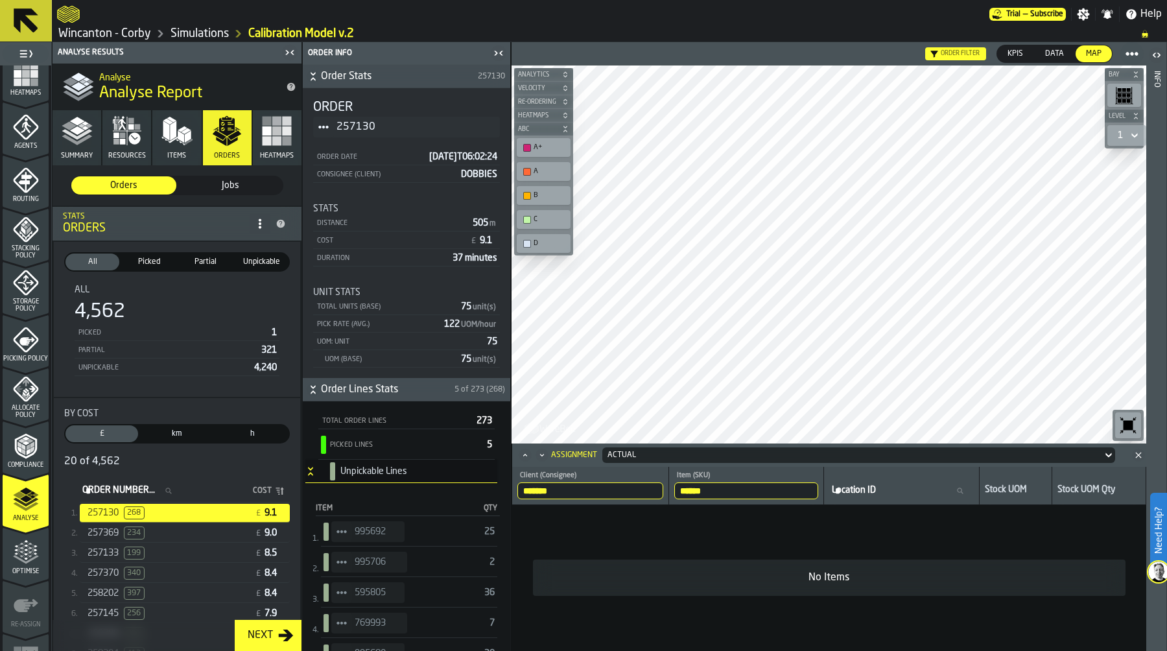
scroll to position [329, 0]
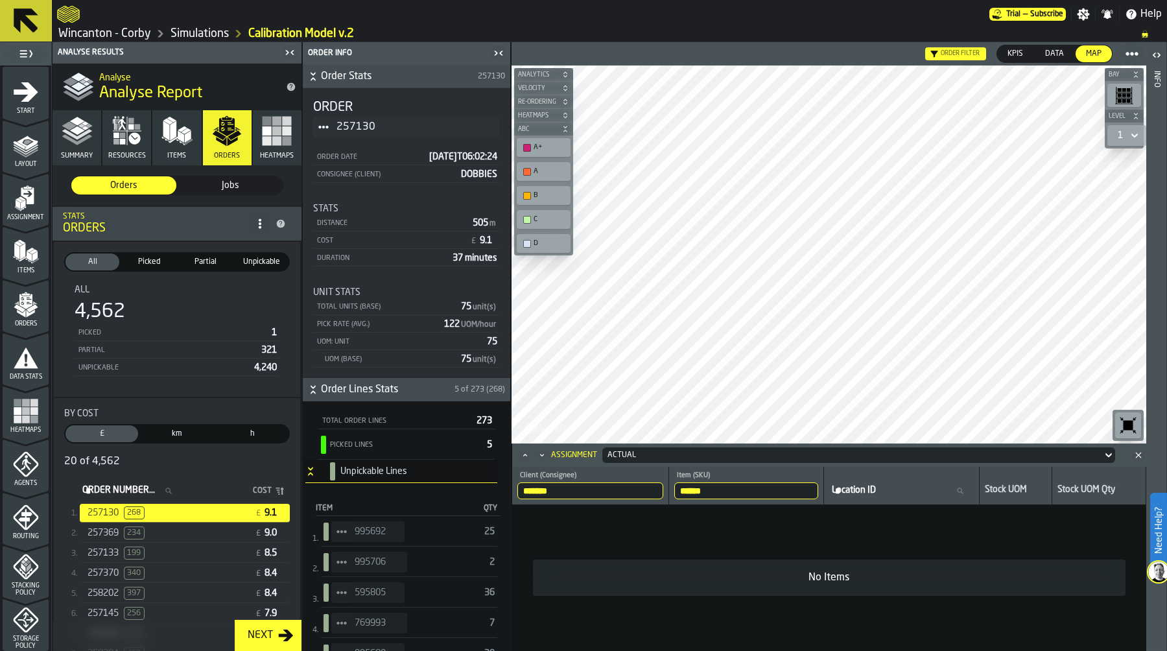
scroll to position [329, 0]
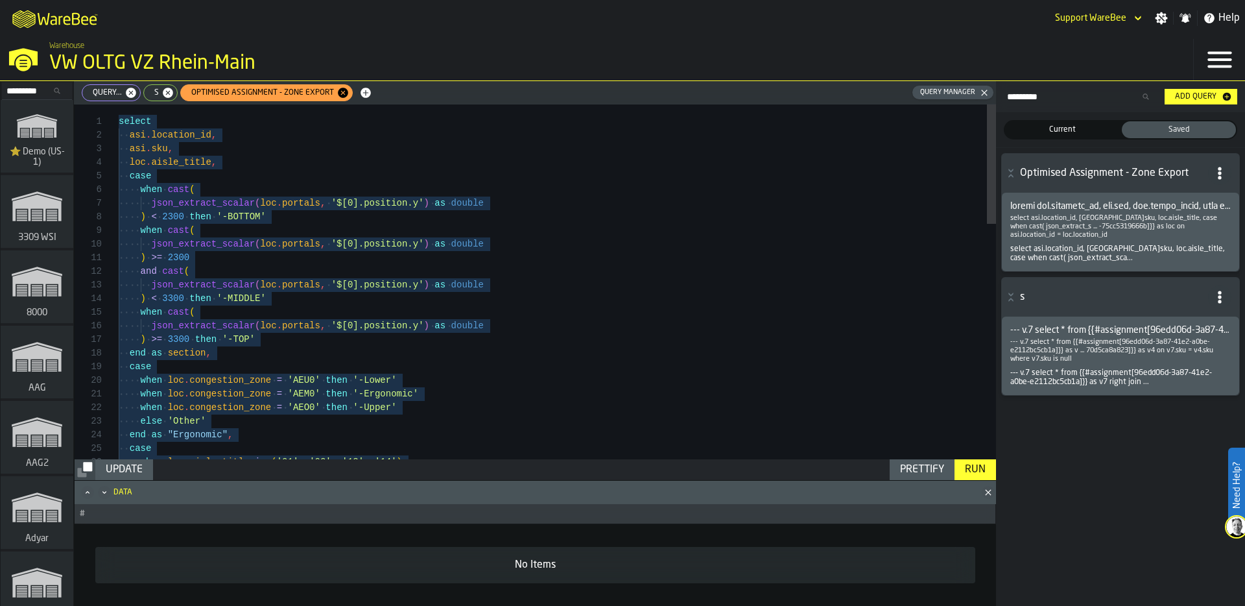
scroll to position [54, 0]
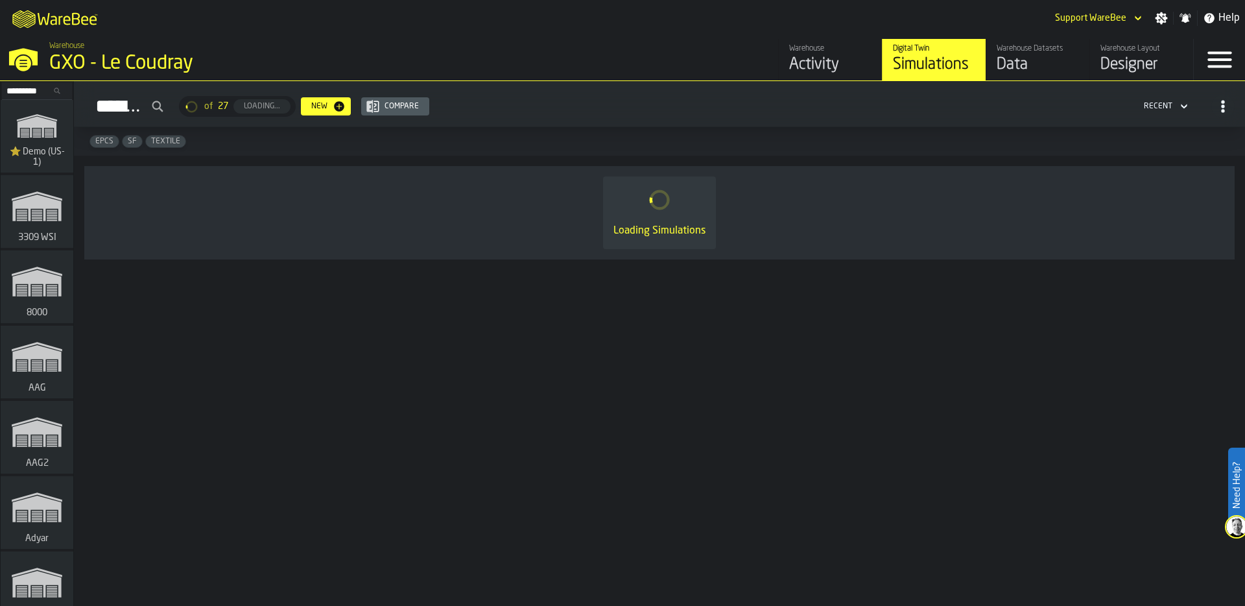
click at [22, 91] on input "Search..." at bounding box center [36, 91] width 67 height 14
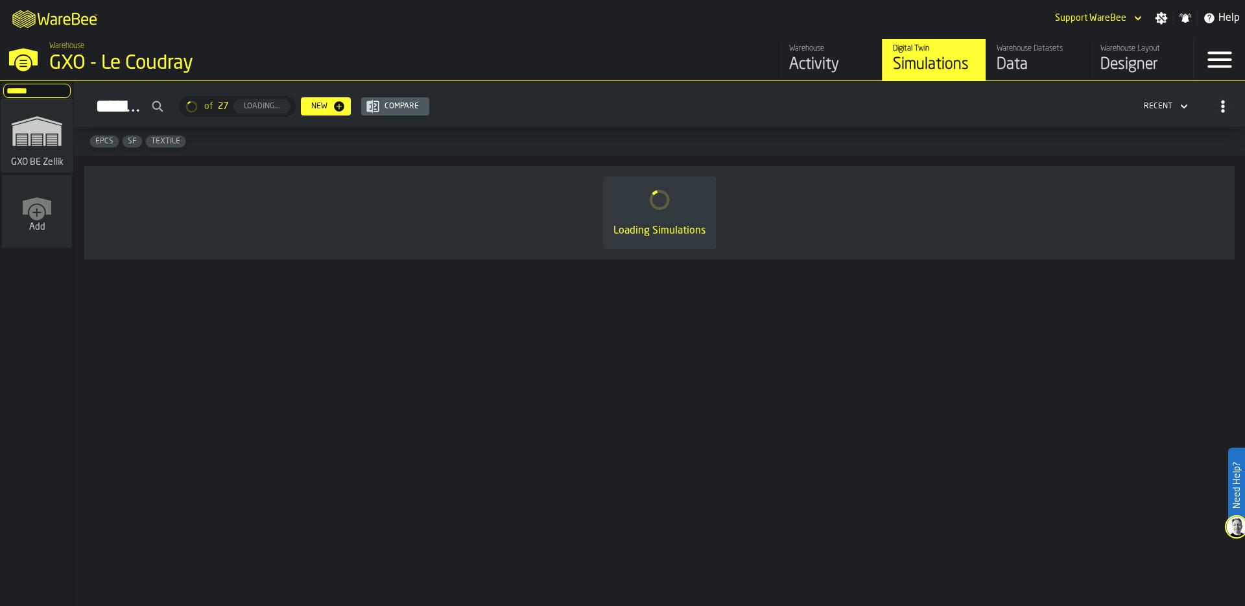
type input "******"
click at [18, 145] on rect "link-to-/wh/i/5fa160b1-7992-442a-9057-4226e3d2ae6d/simulations" at bounding box center [22, 145] width 10 height 1
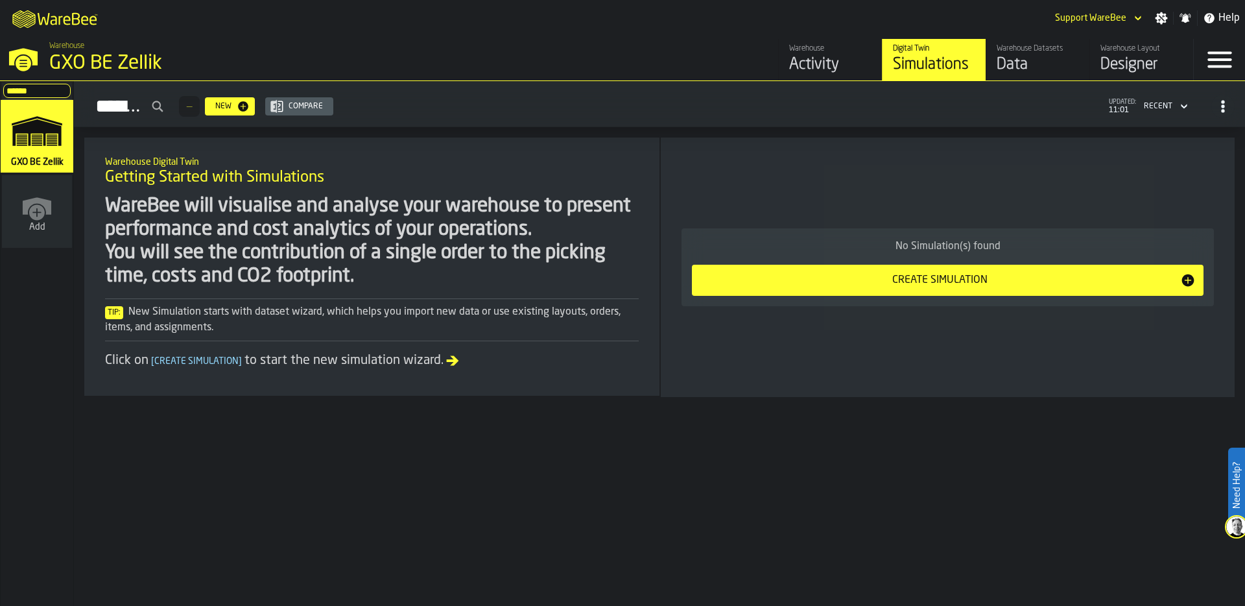
click at [1116, 60] on div "Designer" at bounding box center [1142, 64] width 82 height 21
